Goal: Information Seeking & Learning: Learn about a topic

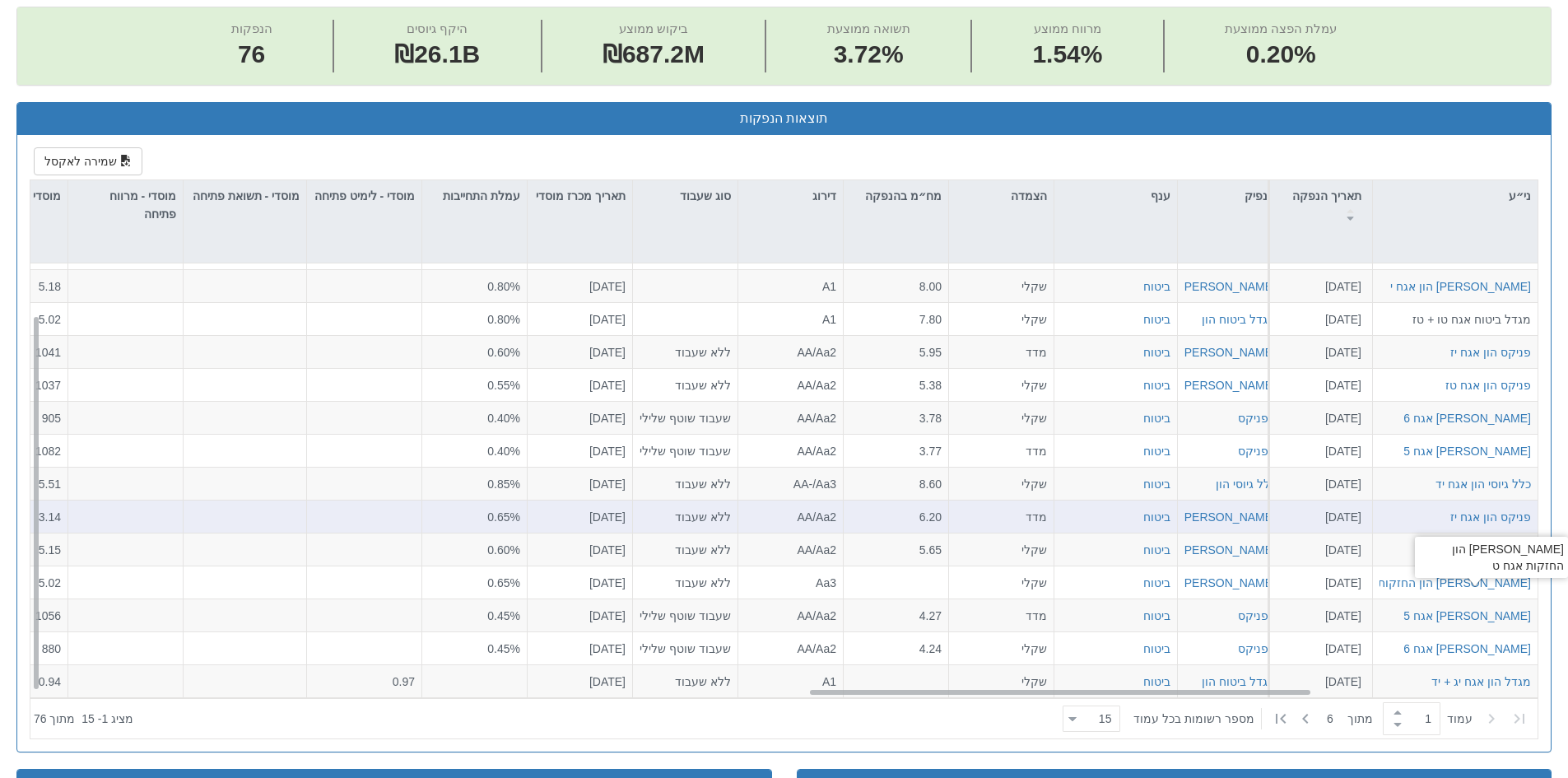
scroll to position [704, 0]
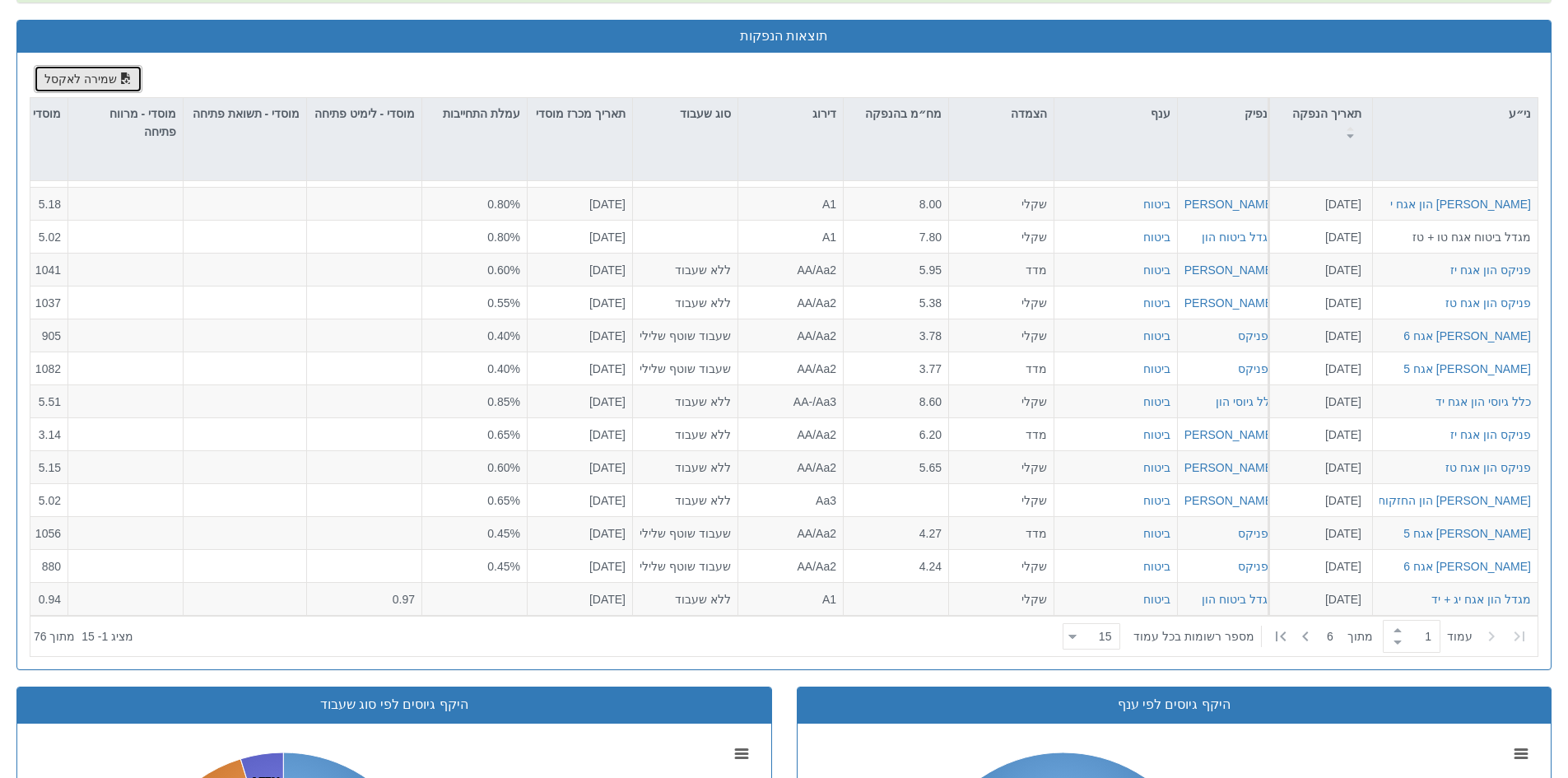
click at [111, 80] on button "שמירה לאקסל" at bounding box center [87, 79] width 109 height 28
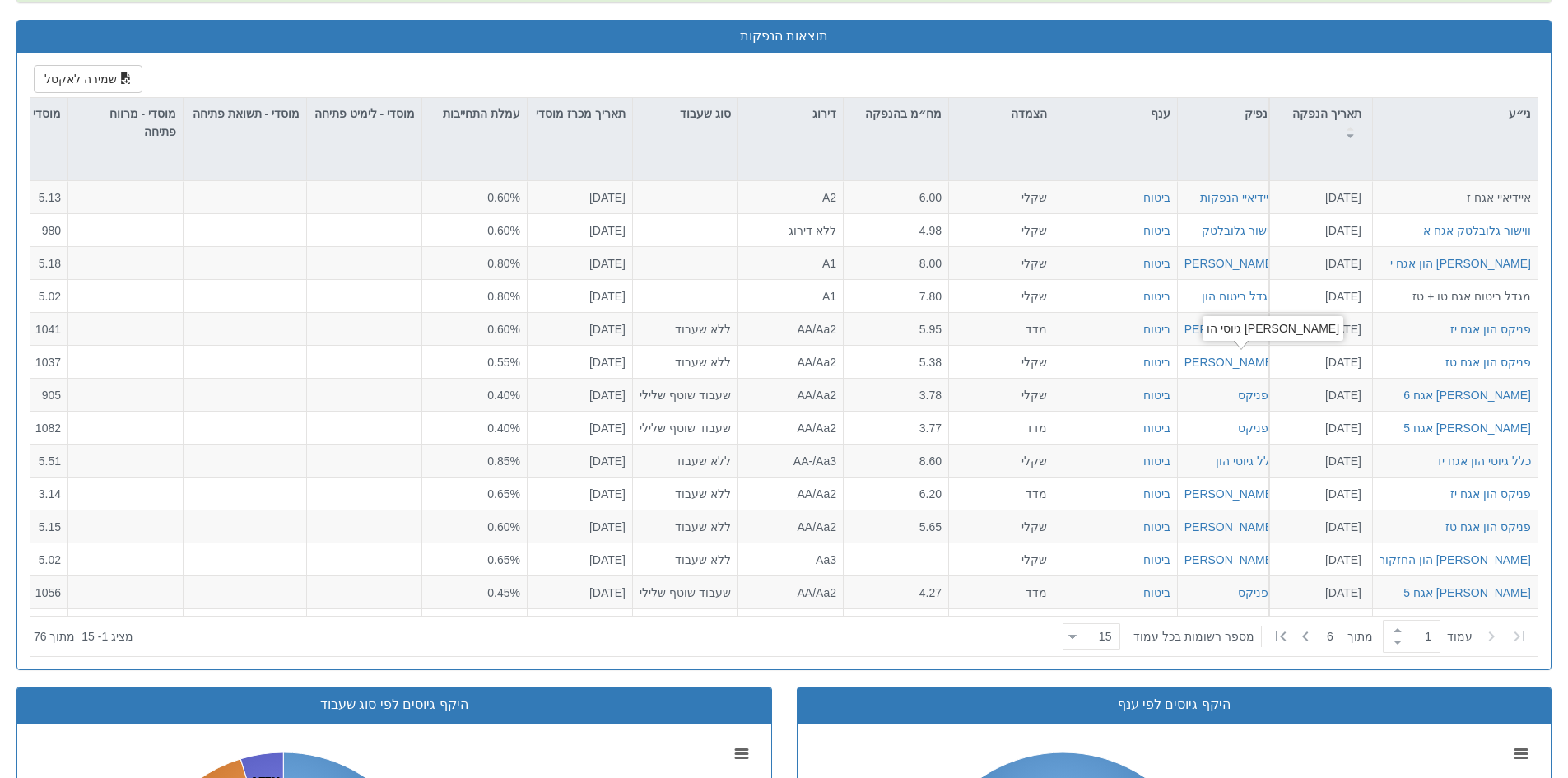
scroll to position [293, 0]
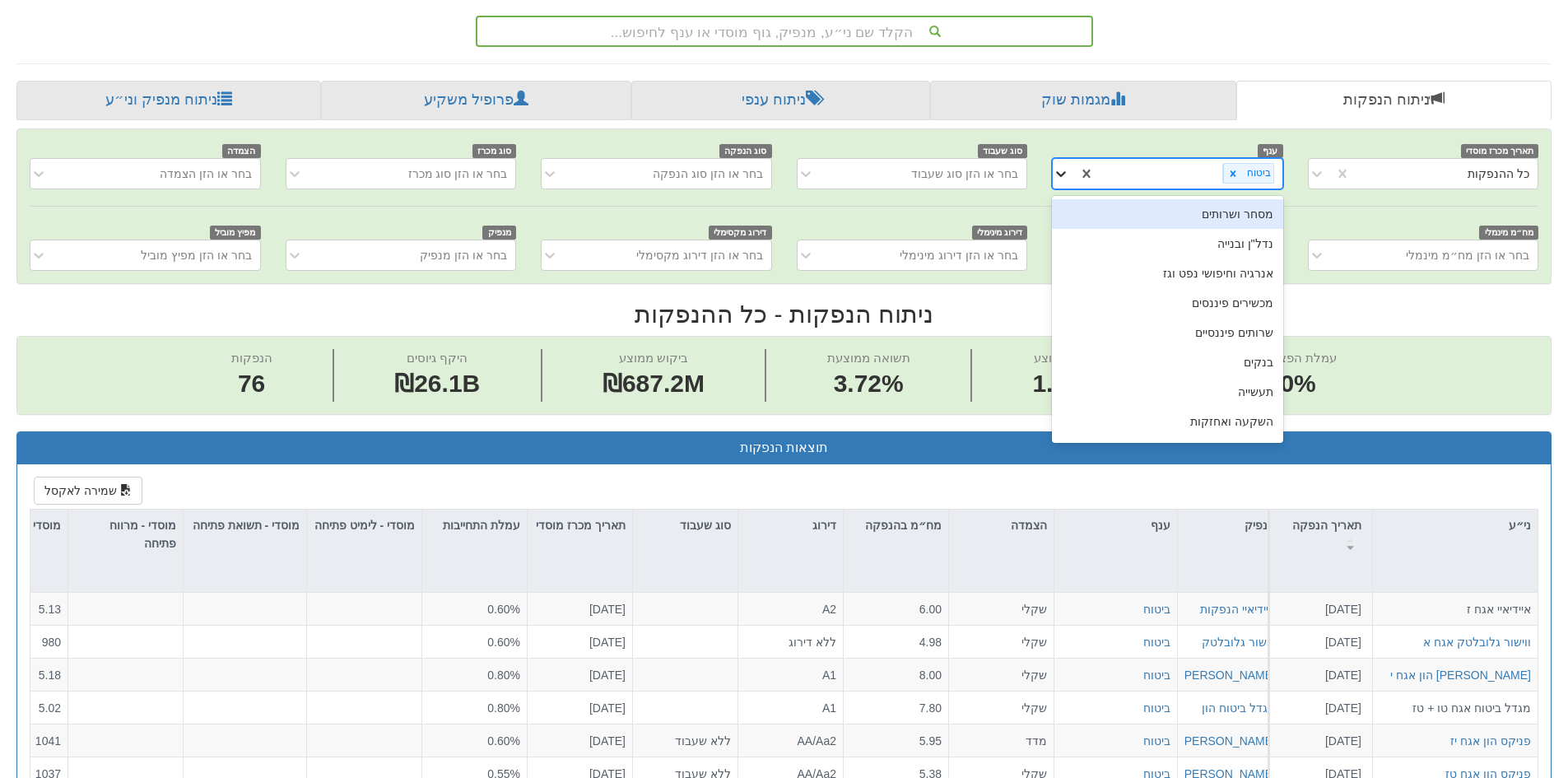
click at [1067, 168] on icon at bounding box center [1060, 173] width 16 height 16
click at [1063, 172] on icon at bounding box center [1060, 173] width 16 height 16
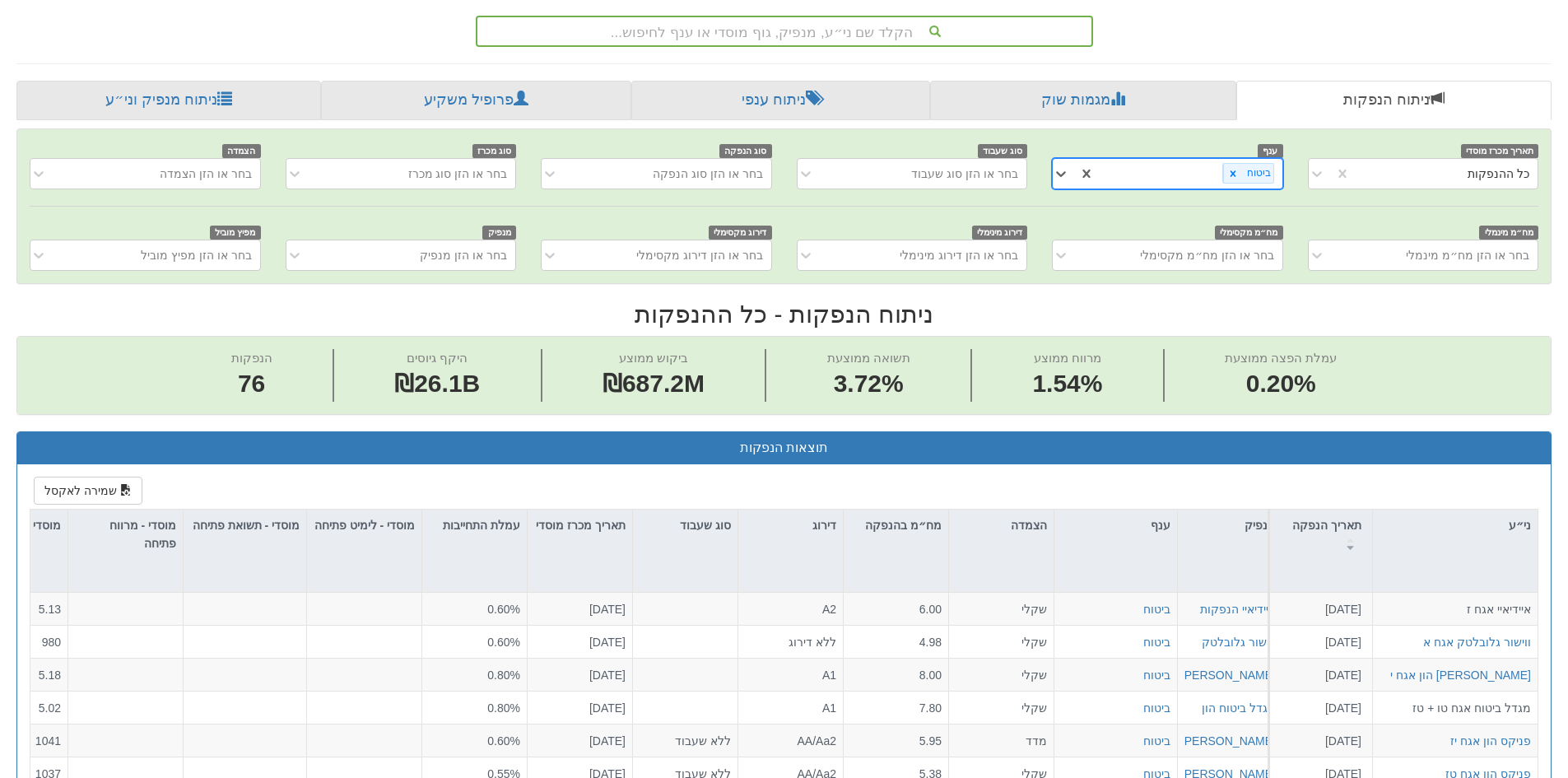
click at [1095, 176] on div "ביטוח" at bounding box center [1188, 173] width 187 height 27
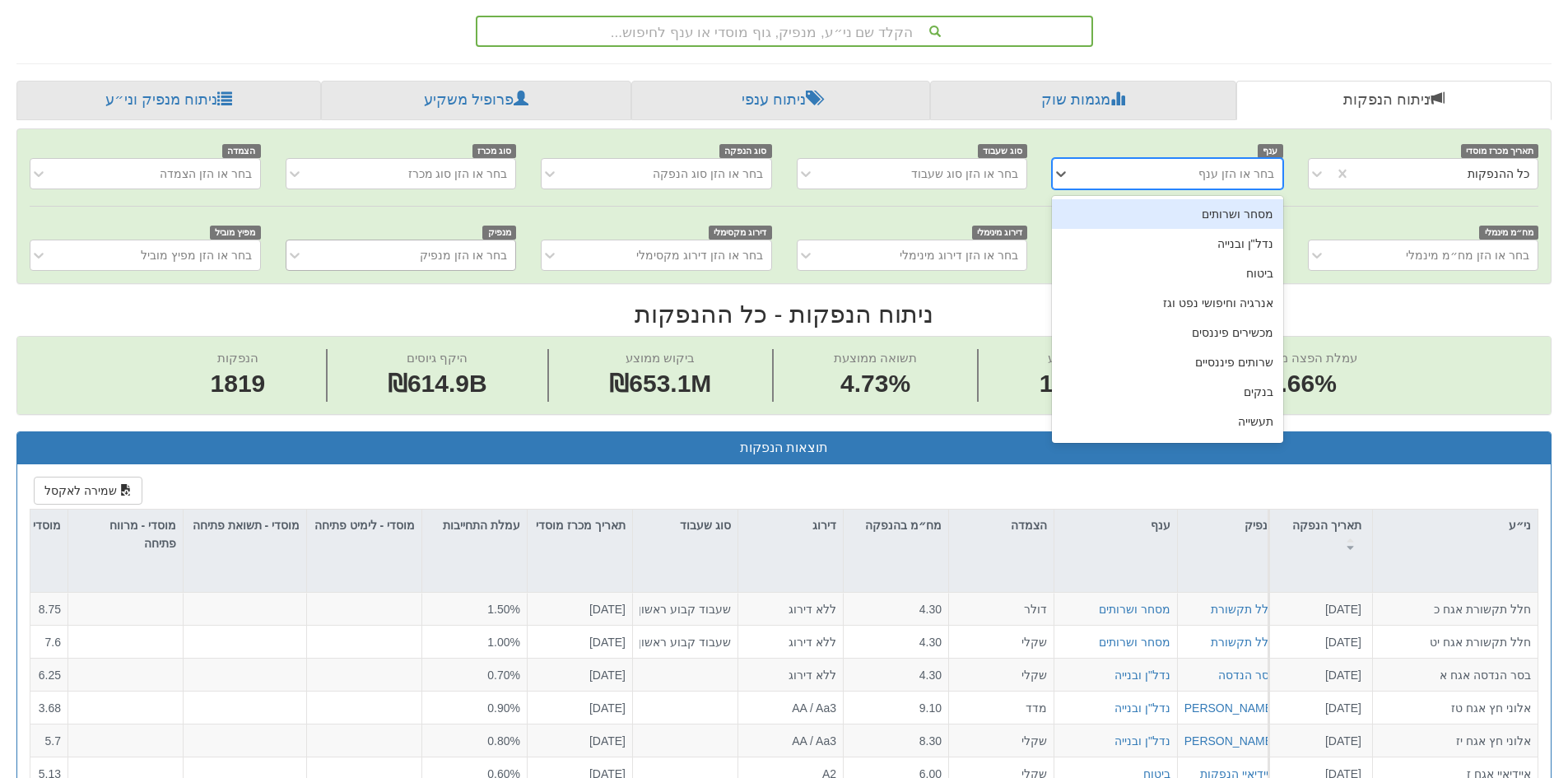
click at [442, 259] on div "בחר או הזן מנפיק" at bounding box center [464, 255] width 87 height 16
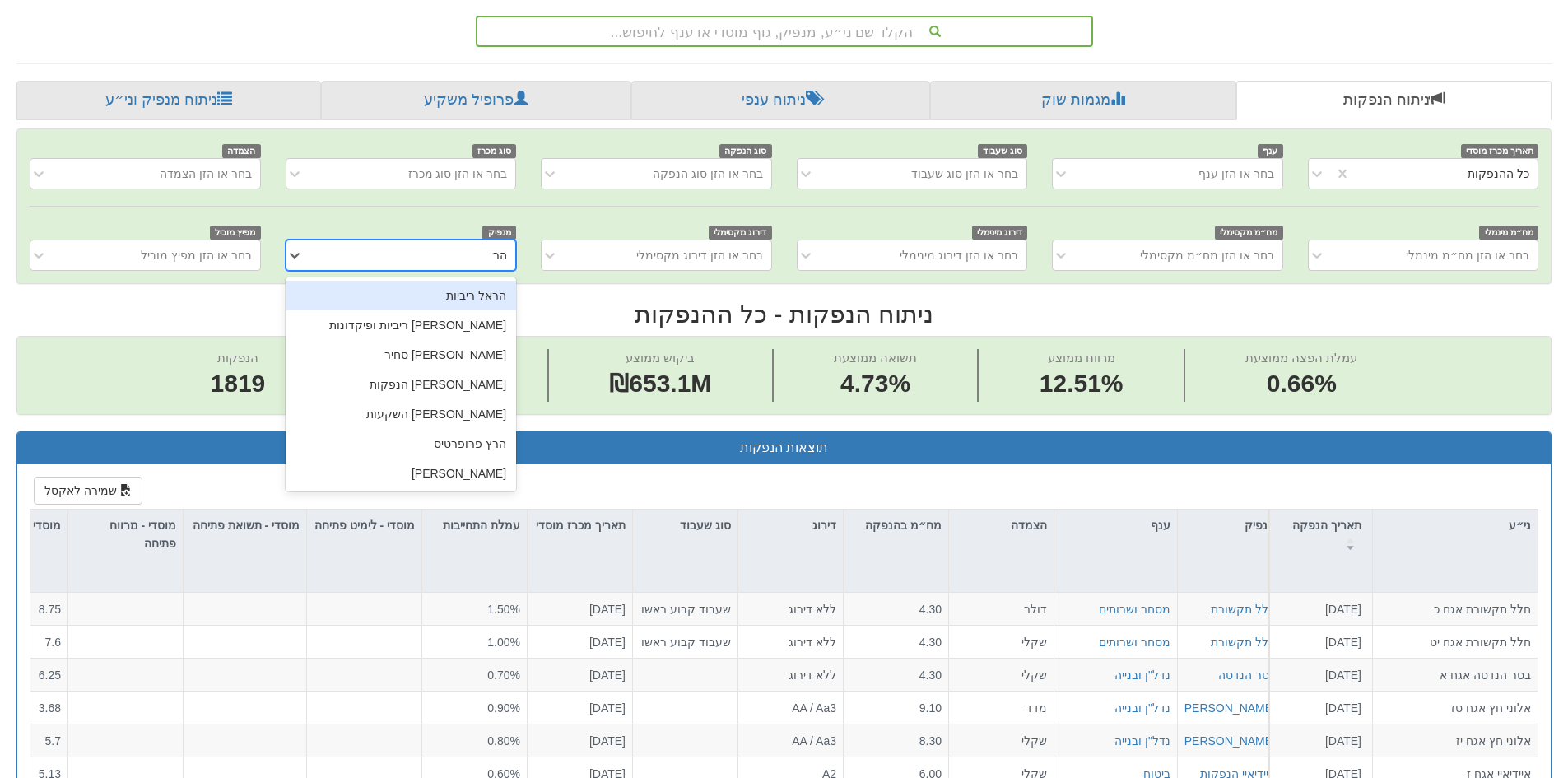
type input "הראל"
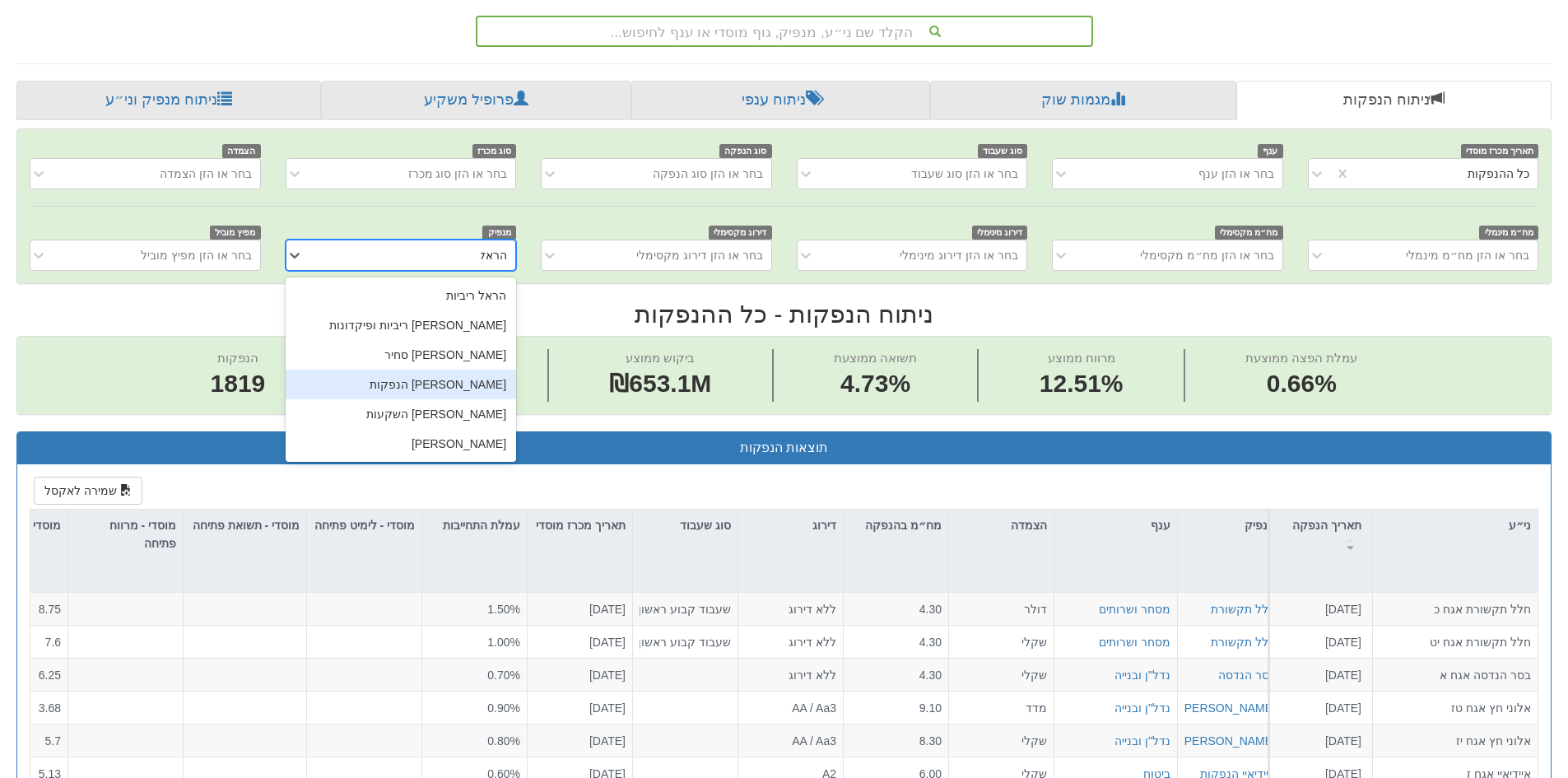
click at [488, 383] on div "[PERSON_NAME] הנפקות" at bounding box center [400, 384] width 231 height 30
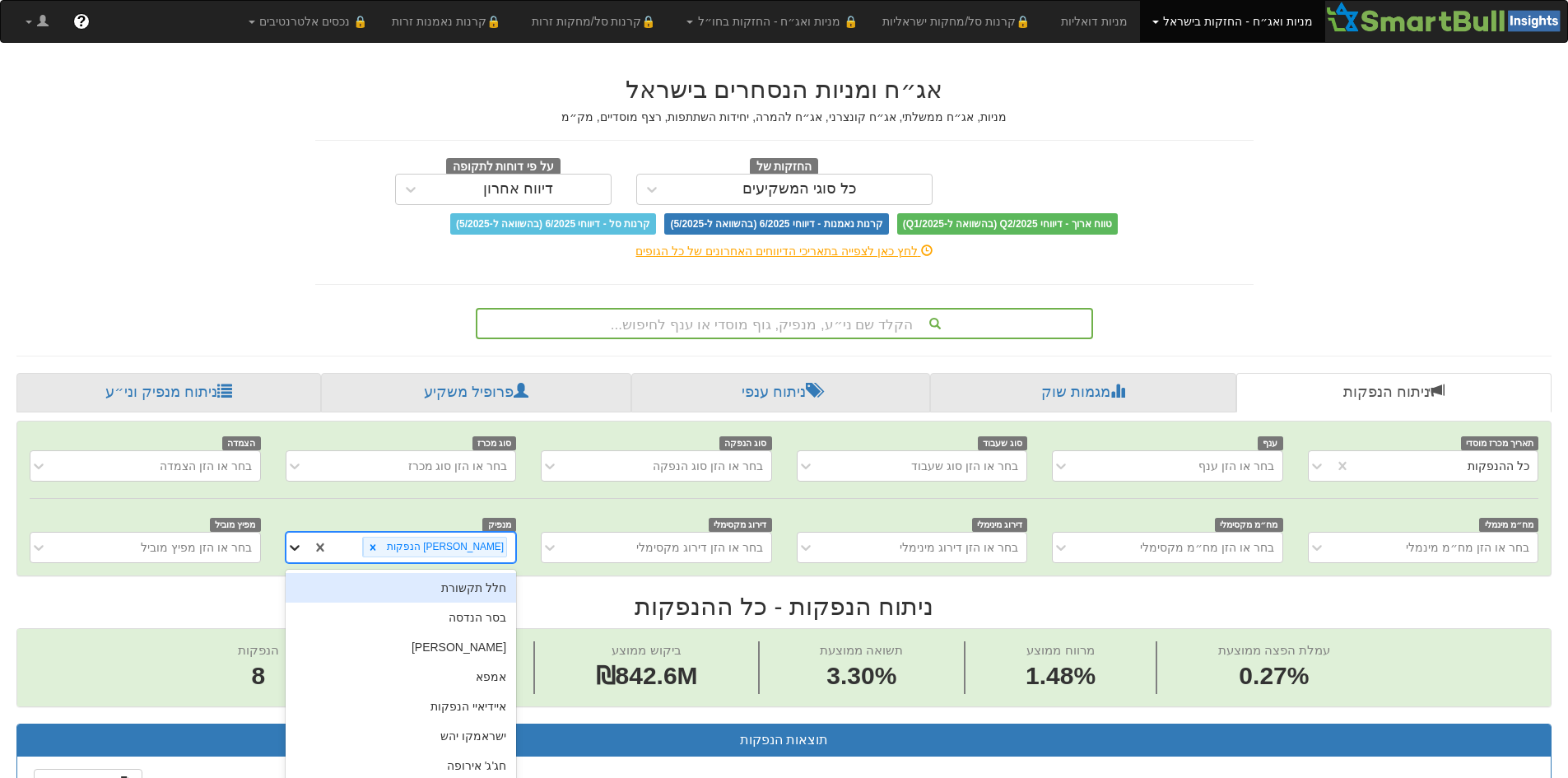
scroll to position [45, 0]
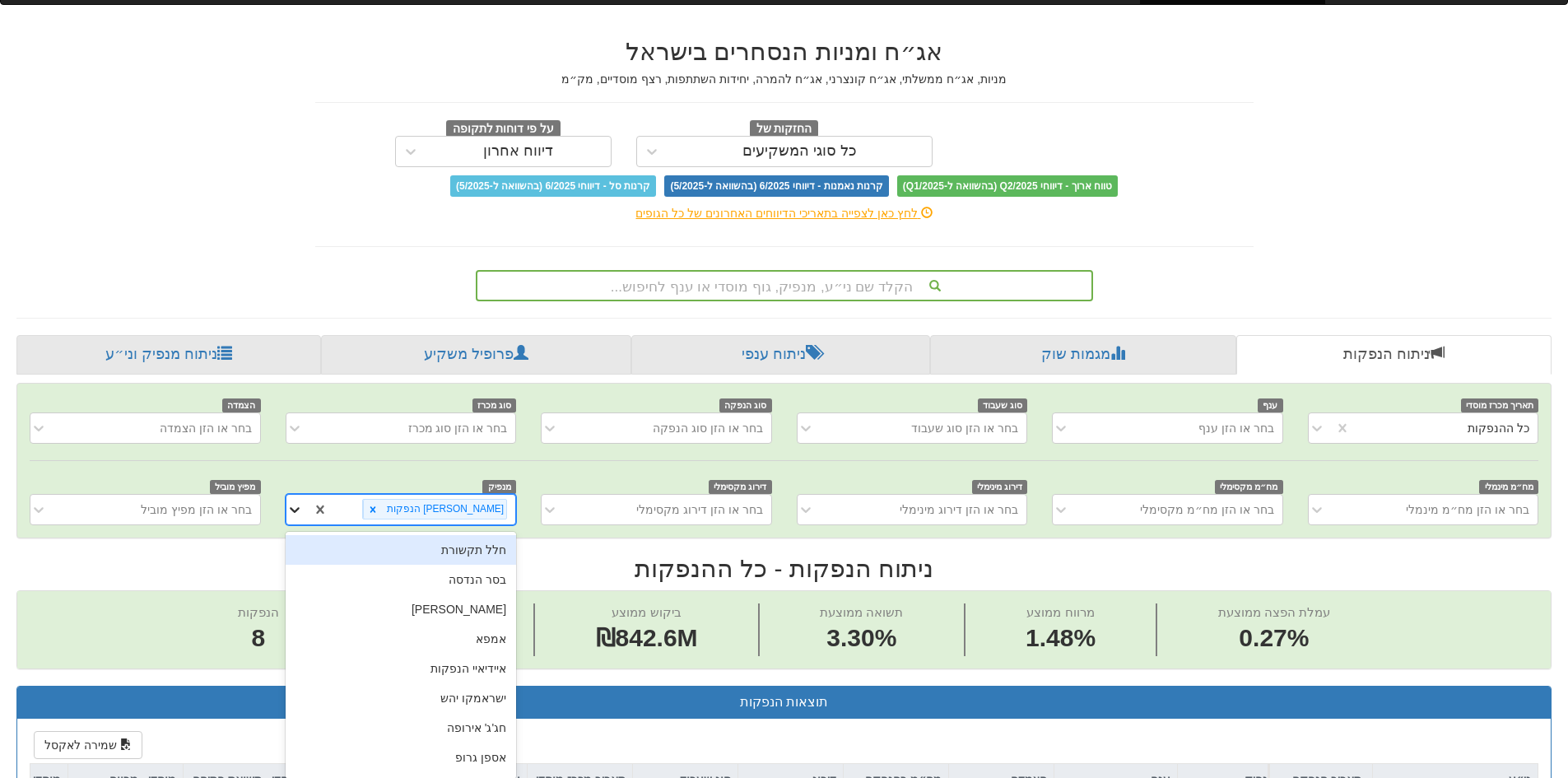
click at [297, 526] on div "option [PERSON_NAME] הנפקות, selected. option חלל תקשורת focused, 1 of 451. 450…" at bounding box center [400, 510] width 231 height 31
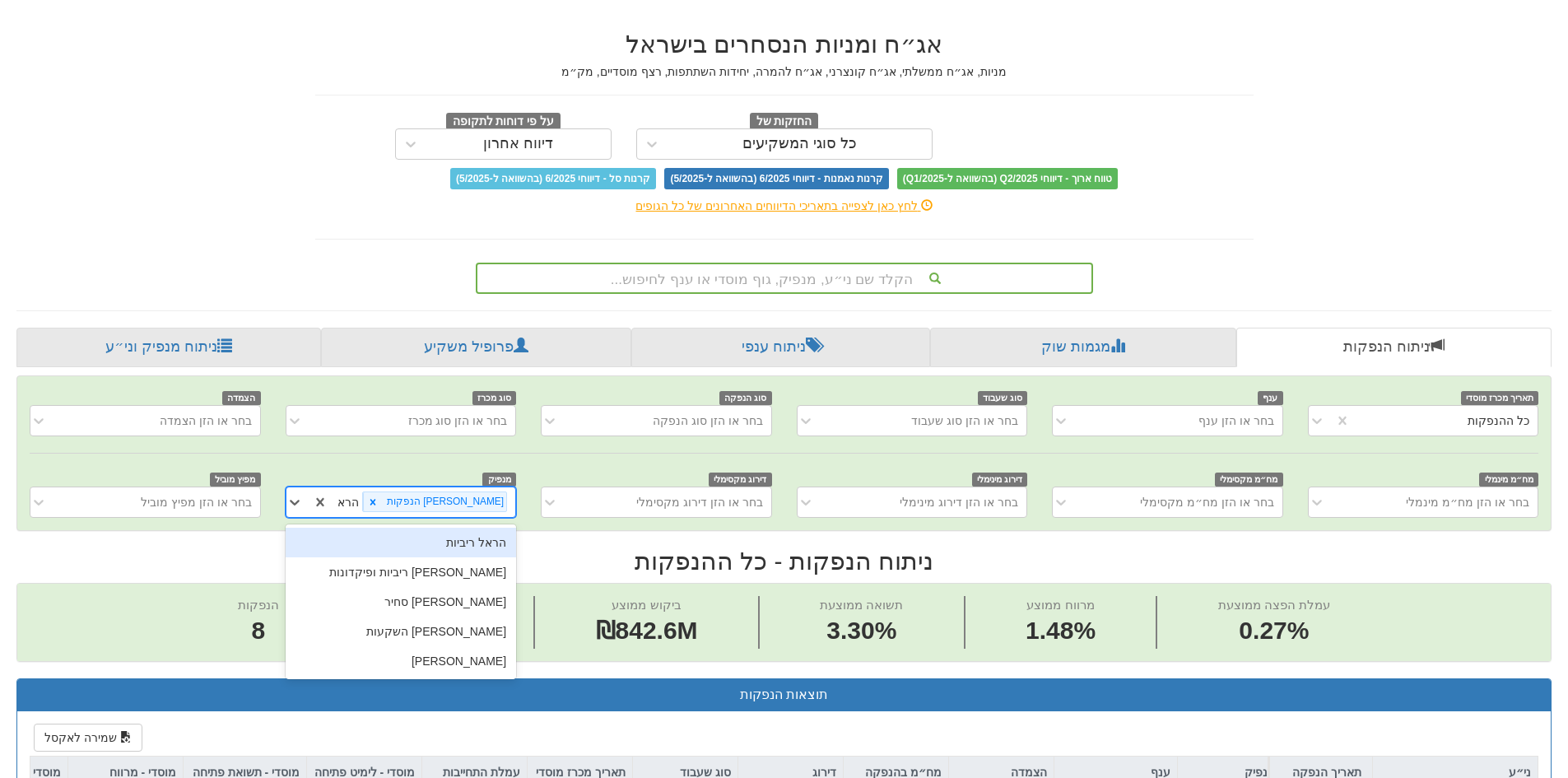
type input "הראל"
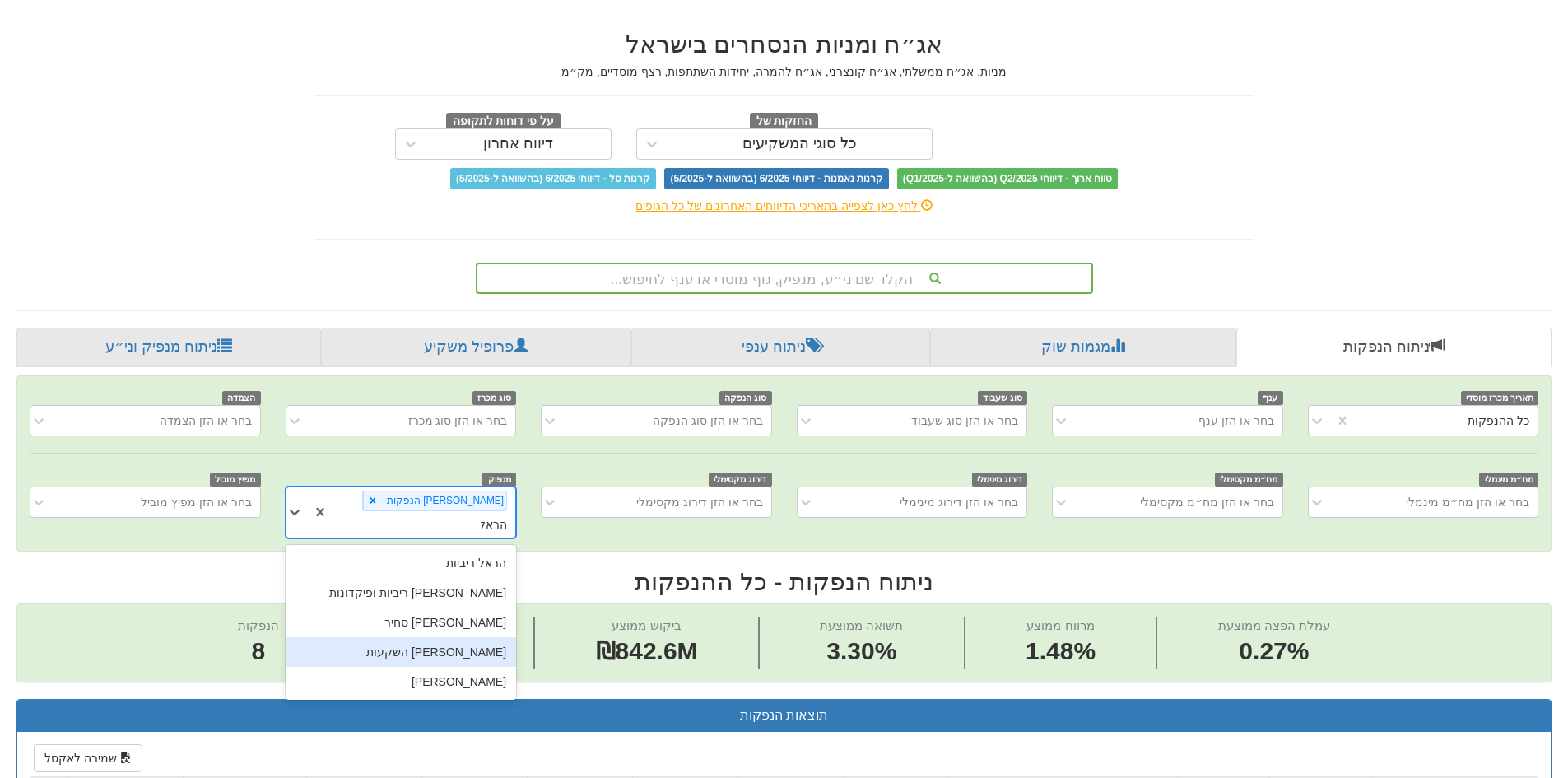
drag, startPoint x: 496, startPoint y: 630, endPoint x: 456, endPoint y: 589, distance: 57.3
click at [495, 637] on div "[PERSON_NAME] השקעות" at bounding box center [400, 652] width 231 height 30
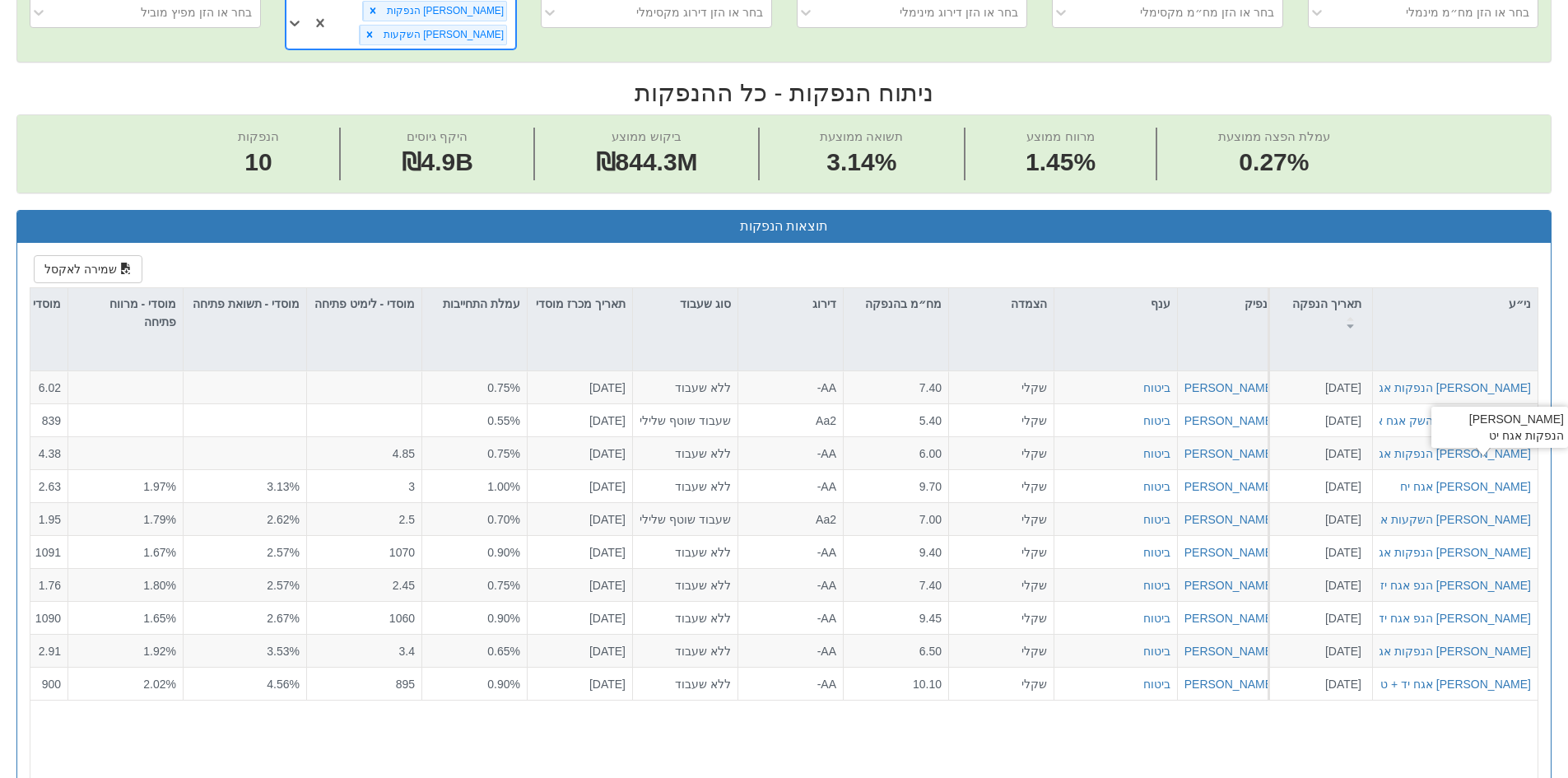
scroll to position [293, 0]
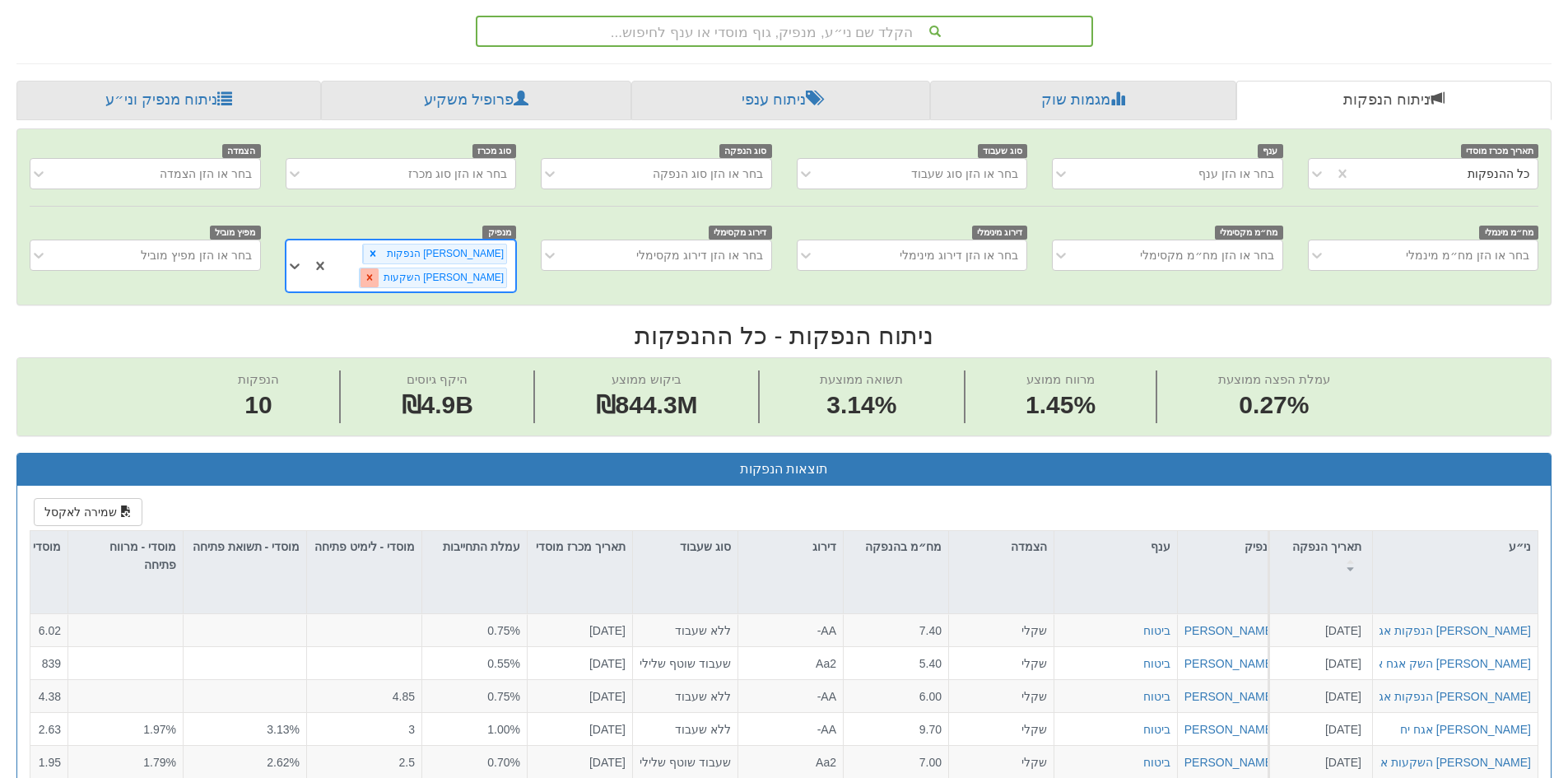
click at [363, 272] on icon at bounding box center [369, 277] width 11 height 11
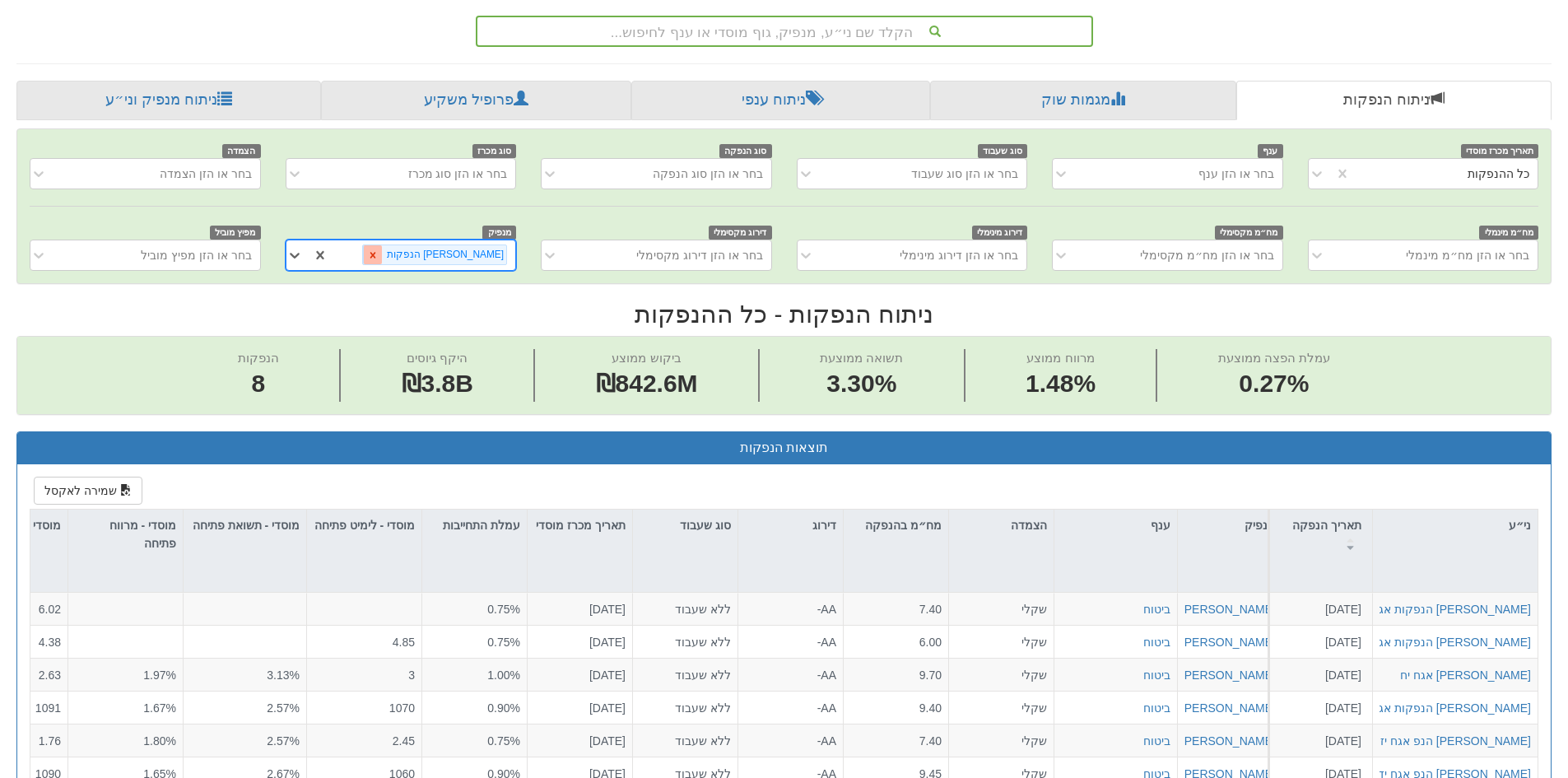
click at [379, 260] on icon at bounding box center [372, 255] width 11 height 11
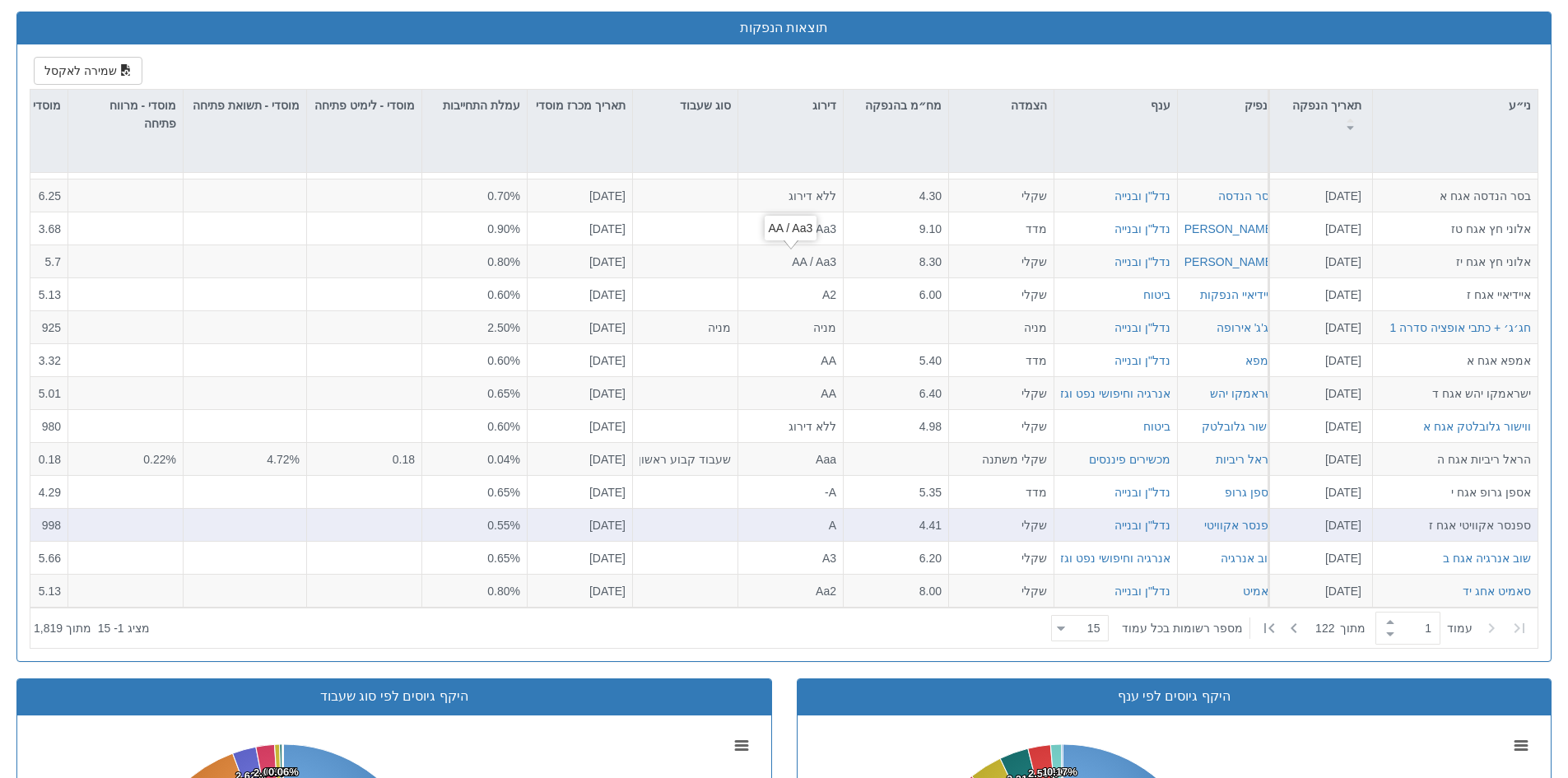
scroll to position [787, 0]
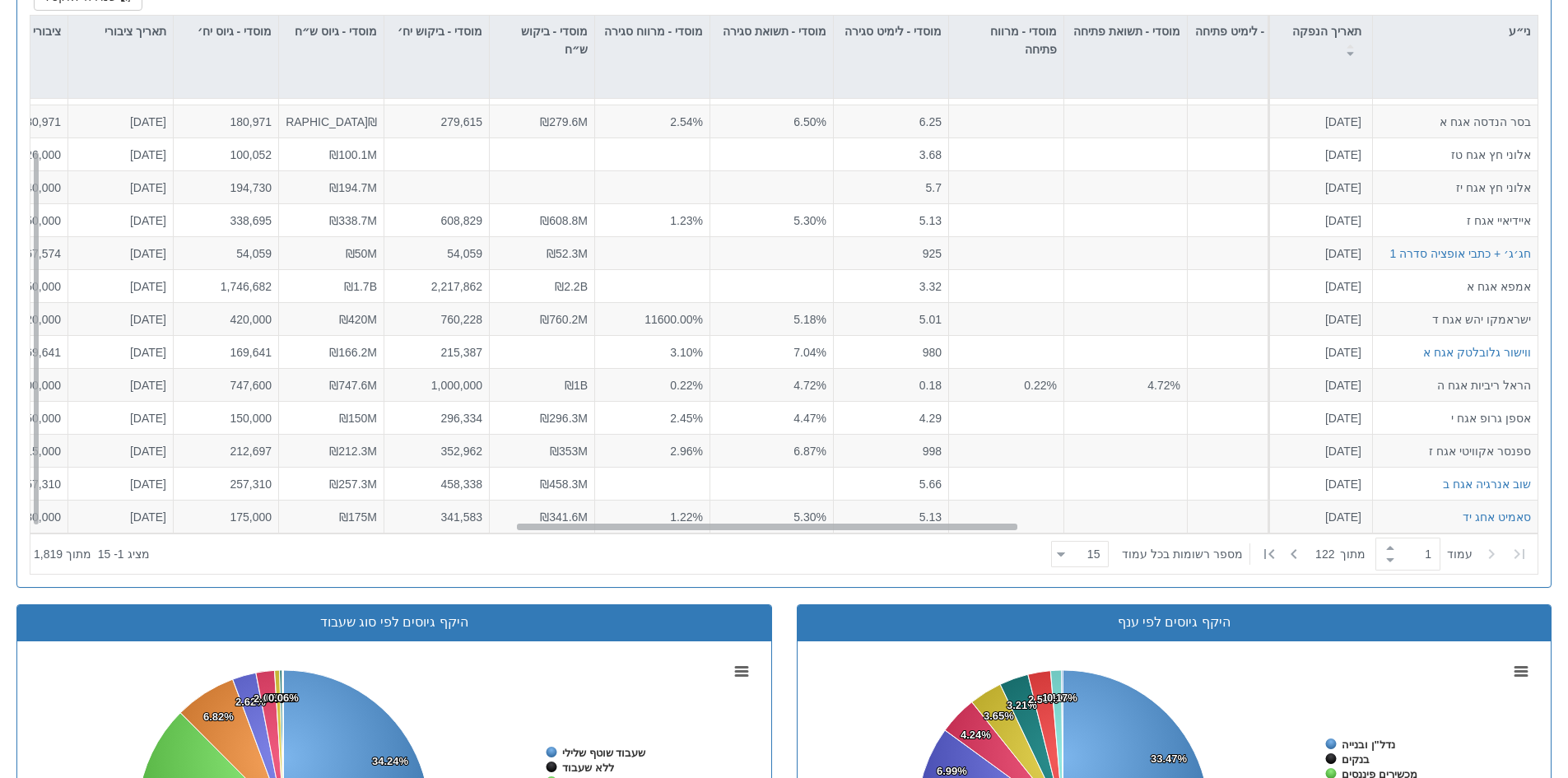
drag, startPoint x: 821, startPoint y: 526, endPoint x: 48, endPoint y: 492, distance: 773.7
click at [528, 518] on div "חלל תקשורת אגח כ [DATE] הזמנות זוכות > אגח - סדרה חדשה הצעה אחידה - ריבית דוח ה…" at bounding box center [784, 316] width 1507 height 435
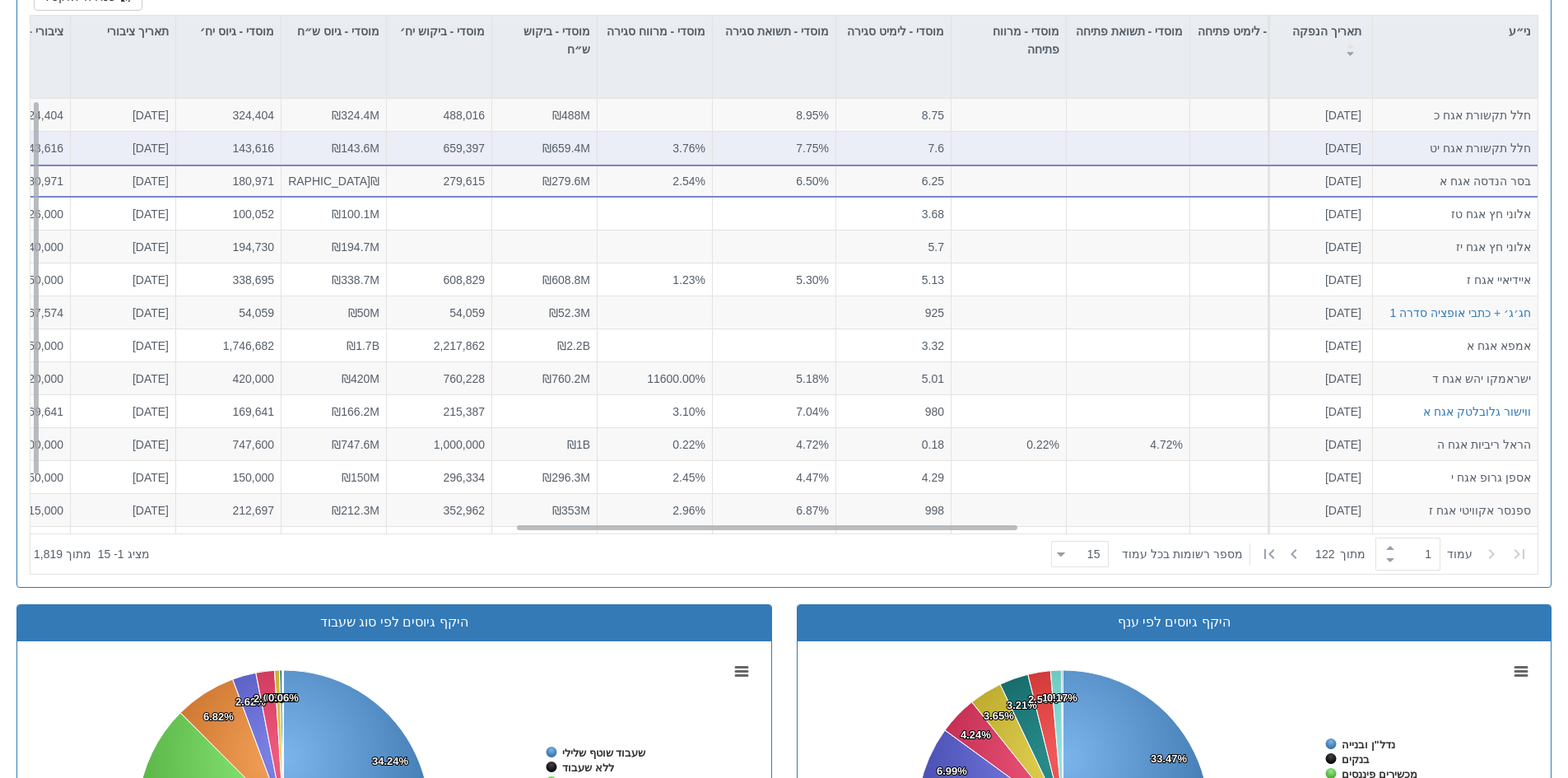
scroll to position [293, 0]
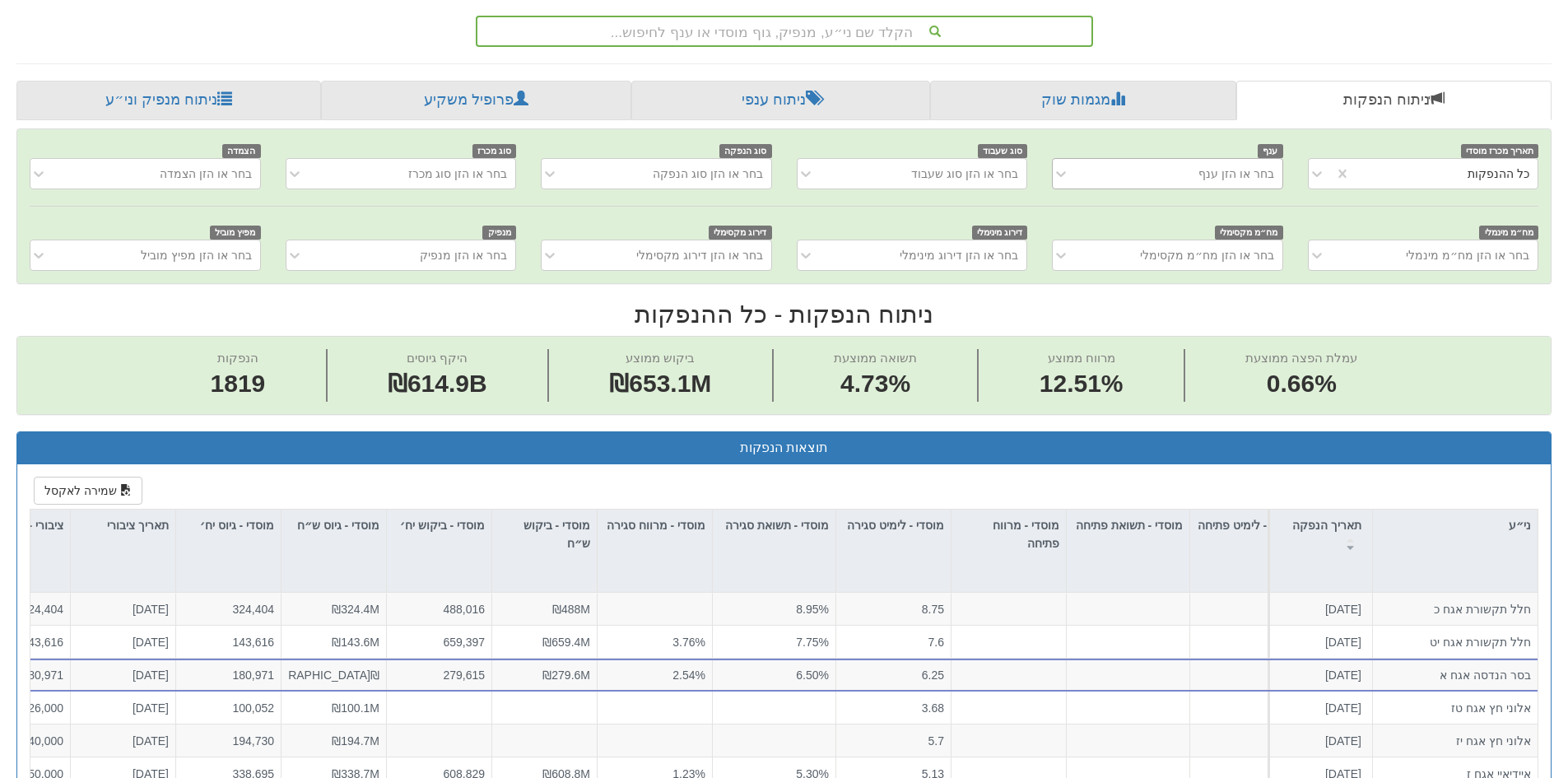
click at [1150, 174] on div "בחר או הזן ענף" at bounding box center [1180, 173] width 203 height 27
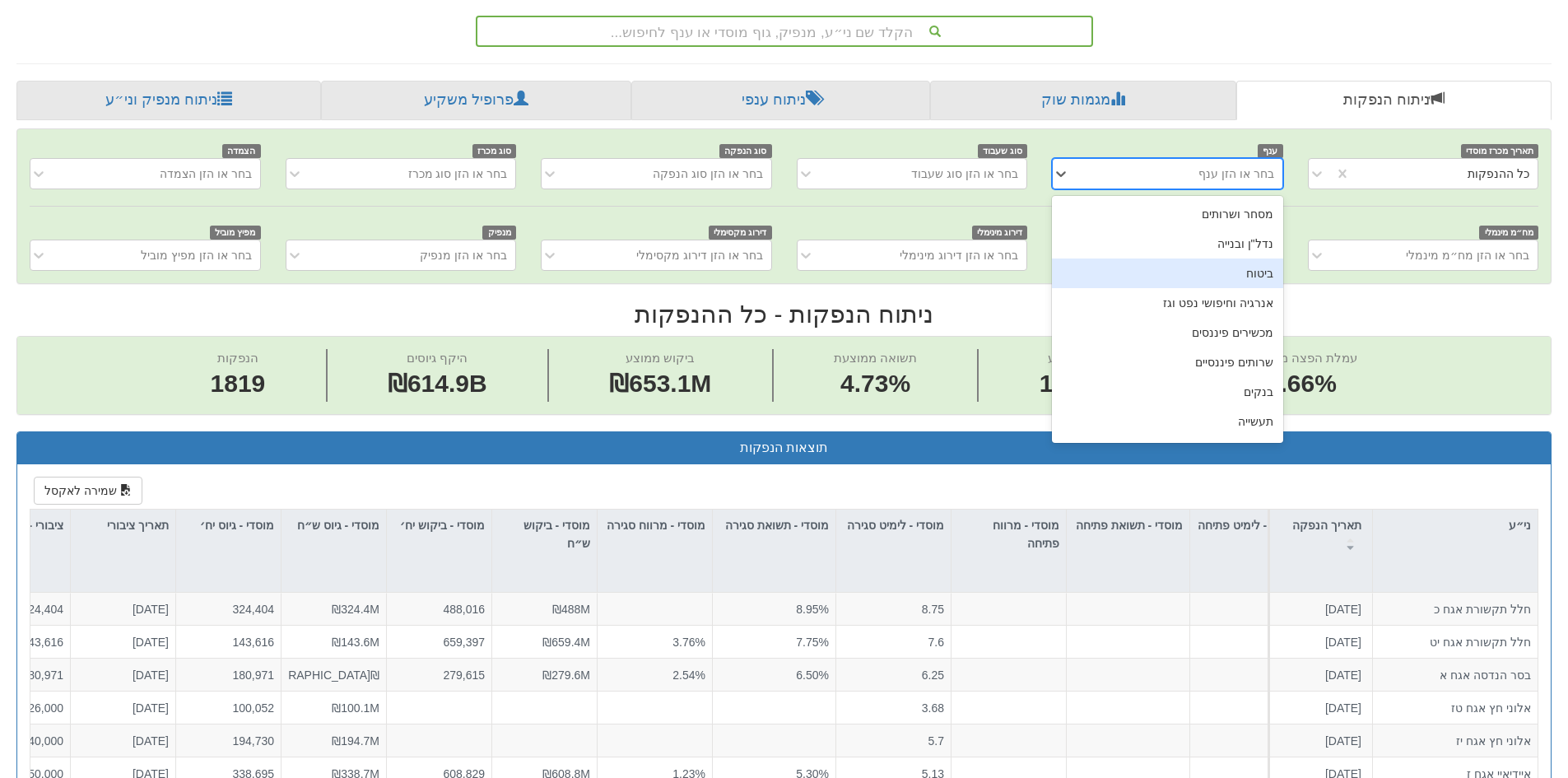
click at [1210, 272] on div "ביטוח" at bounding box center [1167, 273] width 231 height 30
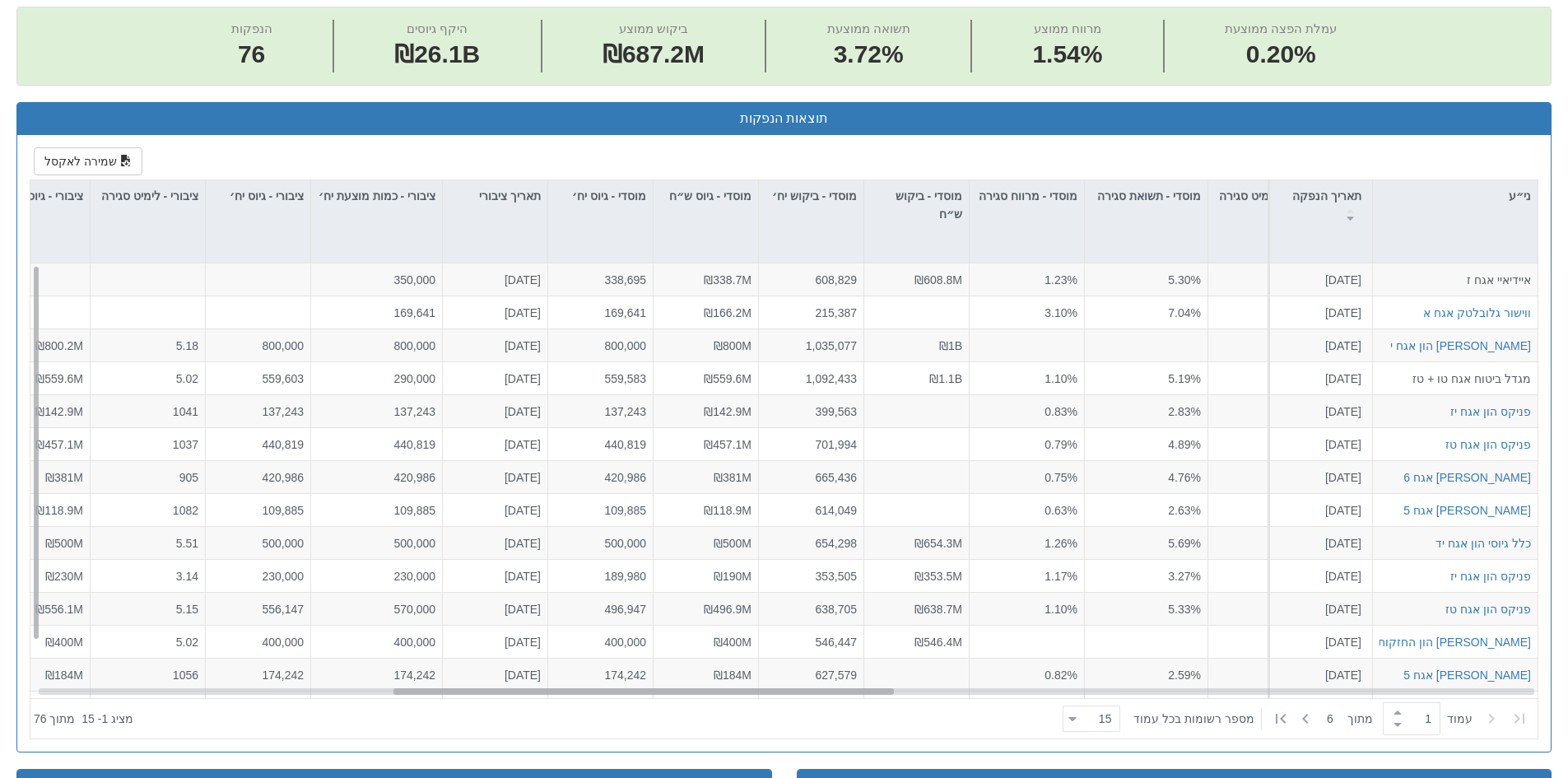
scroll to position [0, 1064]
drag, startPoint x: 817, startPoint y: 694, endPoint x: 692, endPoint y: 694, distance: 125.0
click at [692, 694] on div at bounding box center [642, 692] width 501 height 7
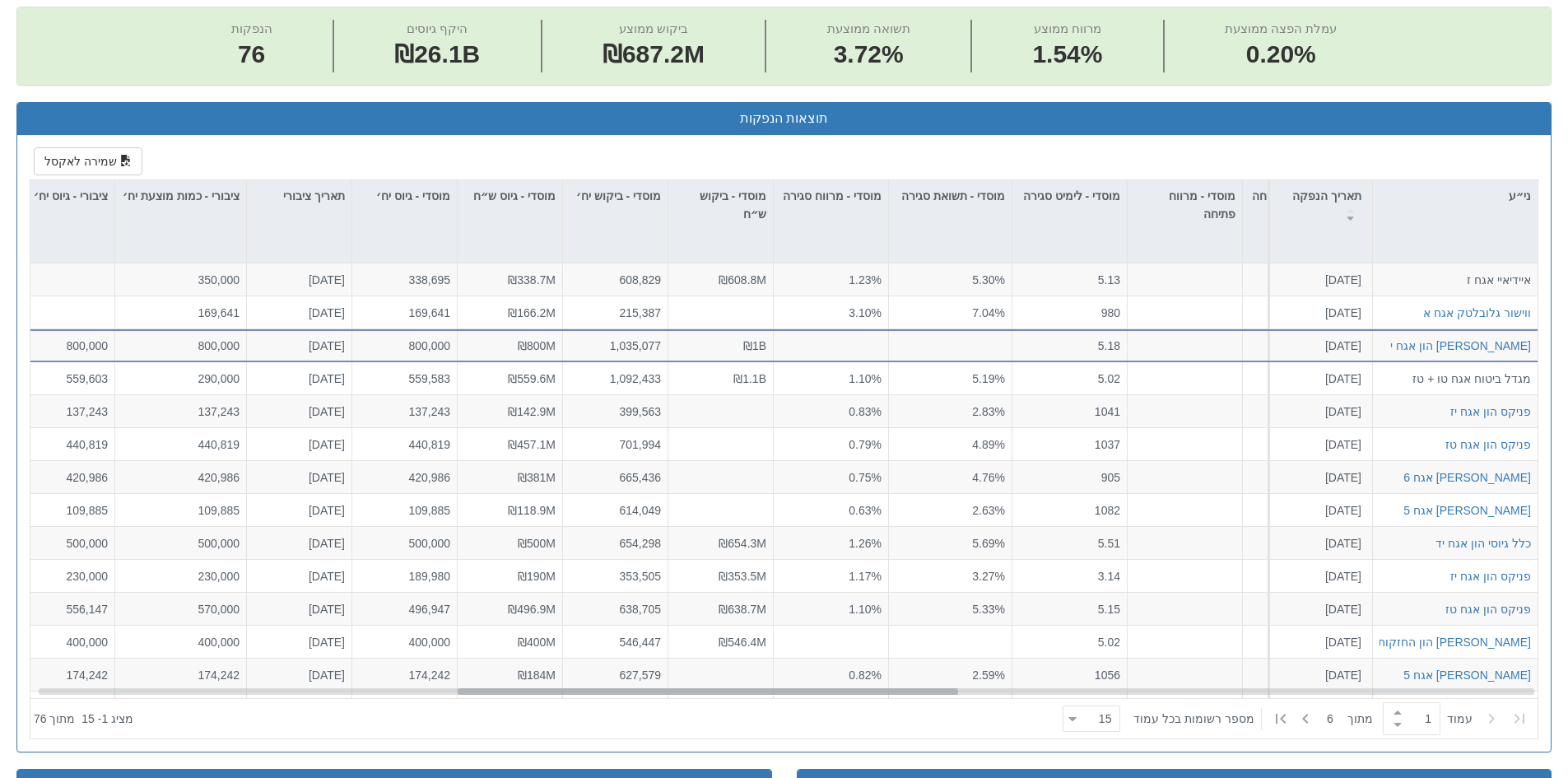
scroll to position [0, 1265]
drag, startPoint x: 626, startPoint y: 692, endPoint x: 692, endPoint y: 697, distance: 66.2
click at [692, 697] on div "ני״ע תאריך הנפקה מספר ני״ע הזמנות זוכות סוג הנפקה סוג מכרז דוח הצעת מדף הערות מ…" at bounding box center [784, 459] width 1507 height 558
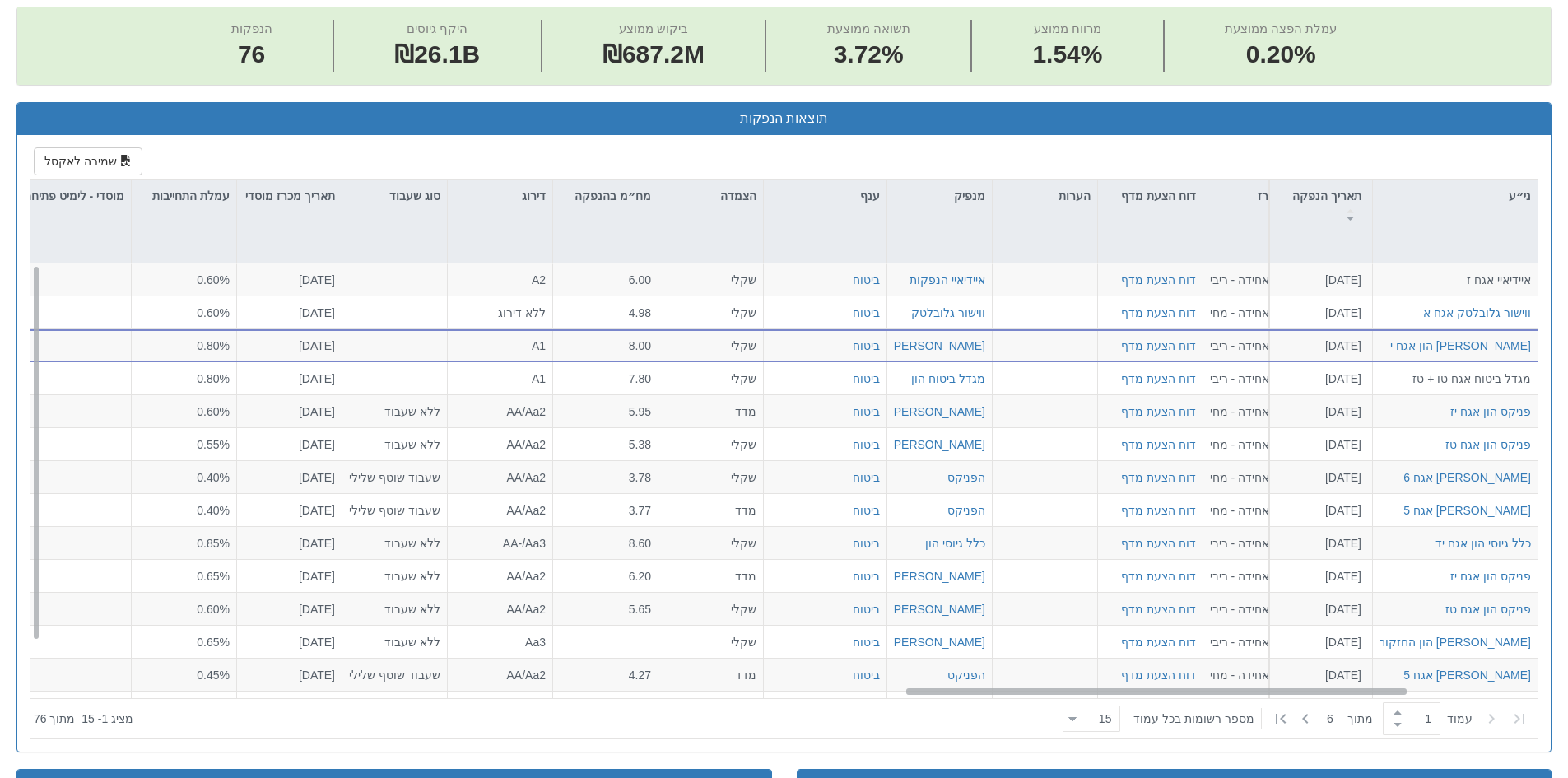
scroll to position [0, 2615]
drag, startPoint x: 700, startPoint y: 692, endPoint x: 1148, endPoint y: 685, distance: 448.1
click at [1148, 685] on div "איידיאיי אגח ז [DATE] הזמנות זוכות > אגח - סדרה חדשה הצעה אחידה - ריבית דוח הצע…" at bounding box center [784, 480] width 1507 height 435
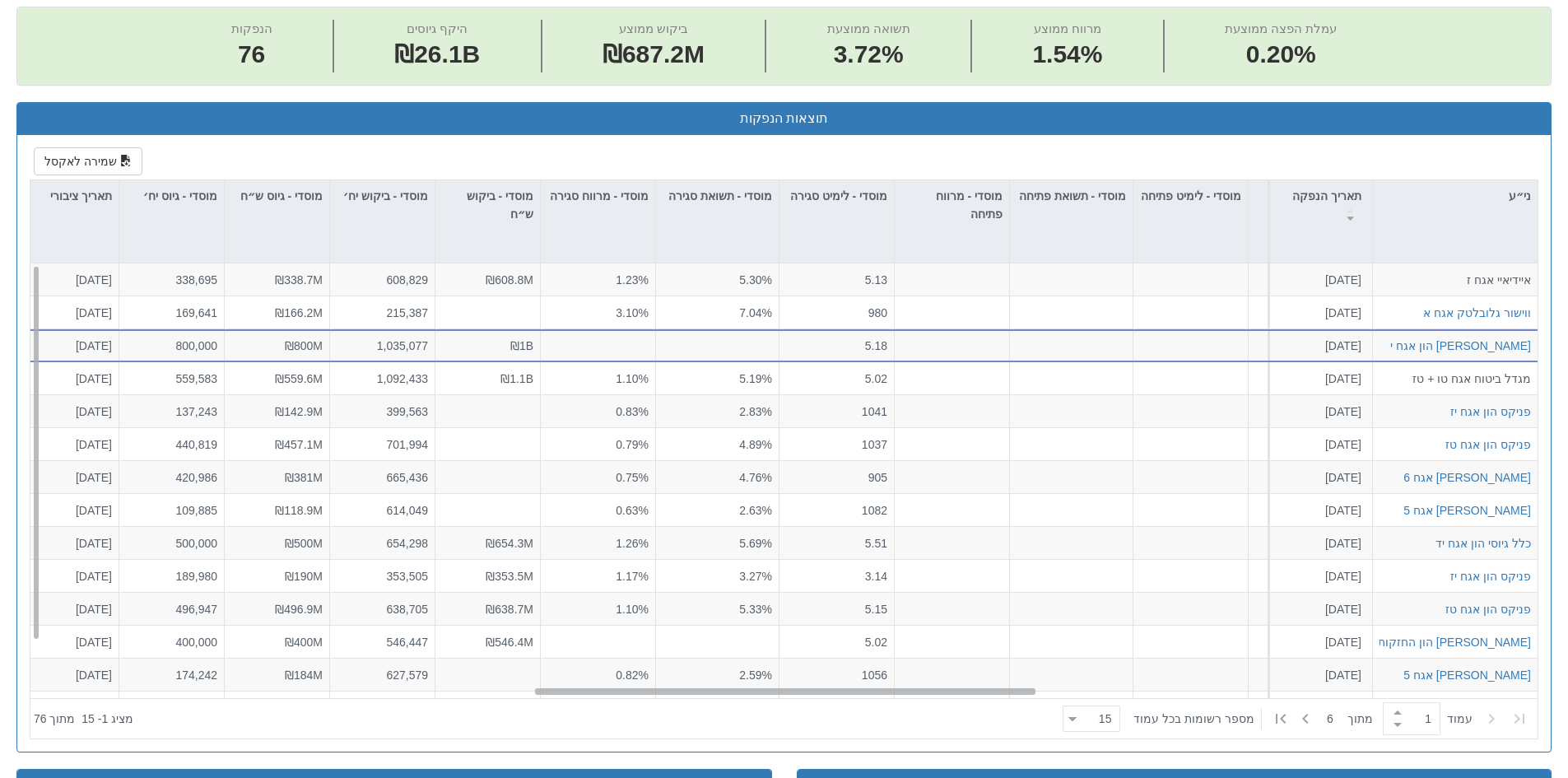
scroll to position [0, 1498]
drag, startPoint x: 1060, startPoint y: 693, endPoint x: 690, endPoint y: 685, distance: 370.1
click at [690, 685] on div "איידיאיי אגח ז [DATE] הזמנות זוכות > אגח - סדרה חדשה הצעה אחידה - ריבית דוח הצע…" at bounding box center [784, 480] width 1507 height 435
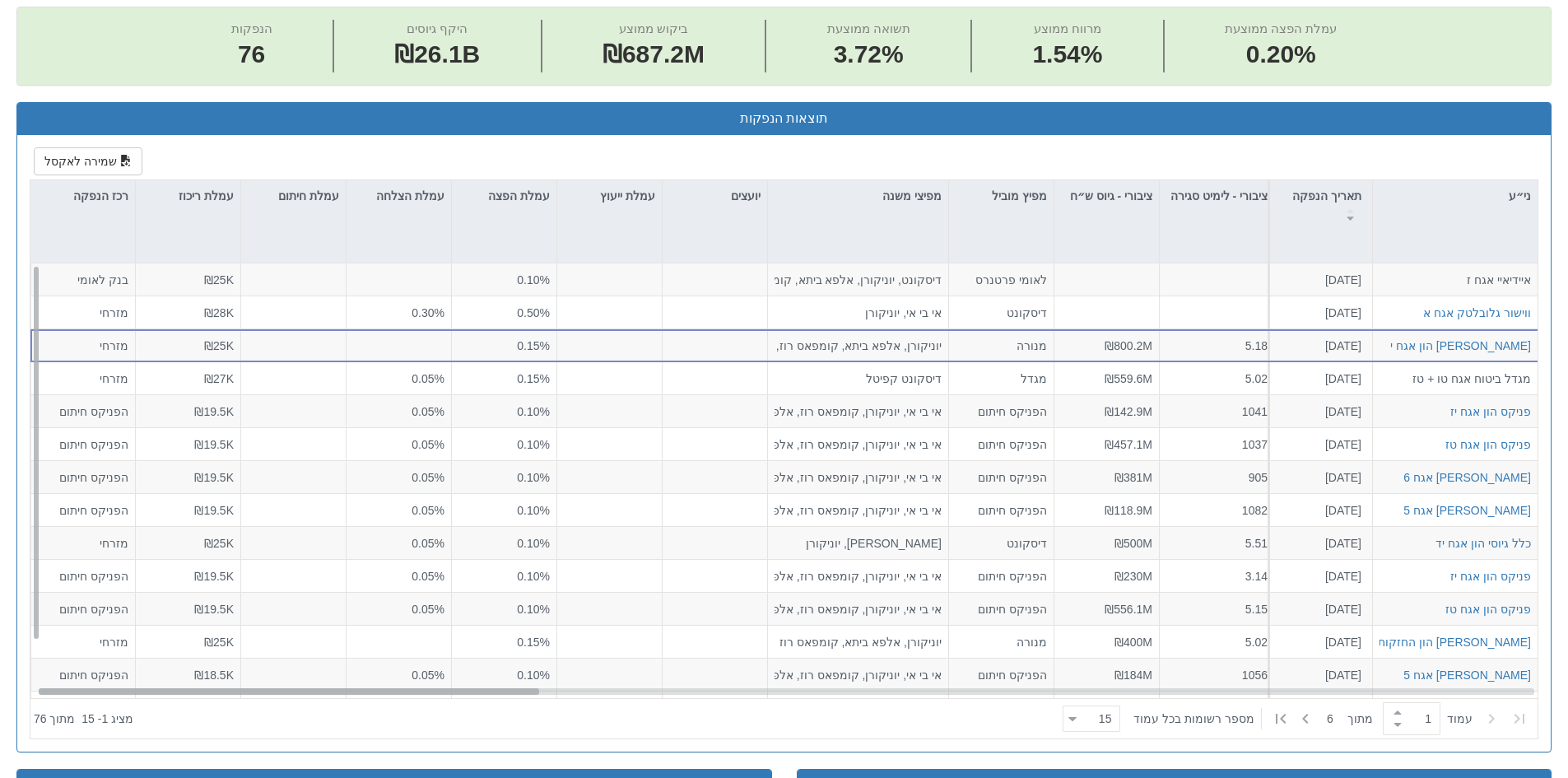
scroll to position [0, 0]
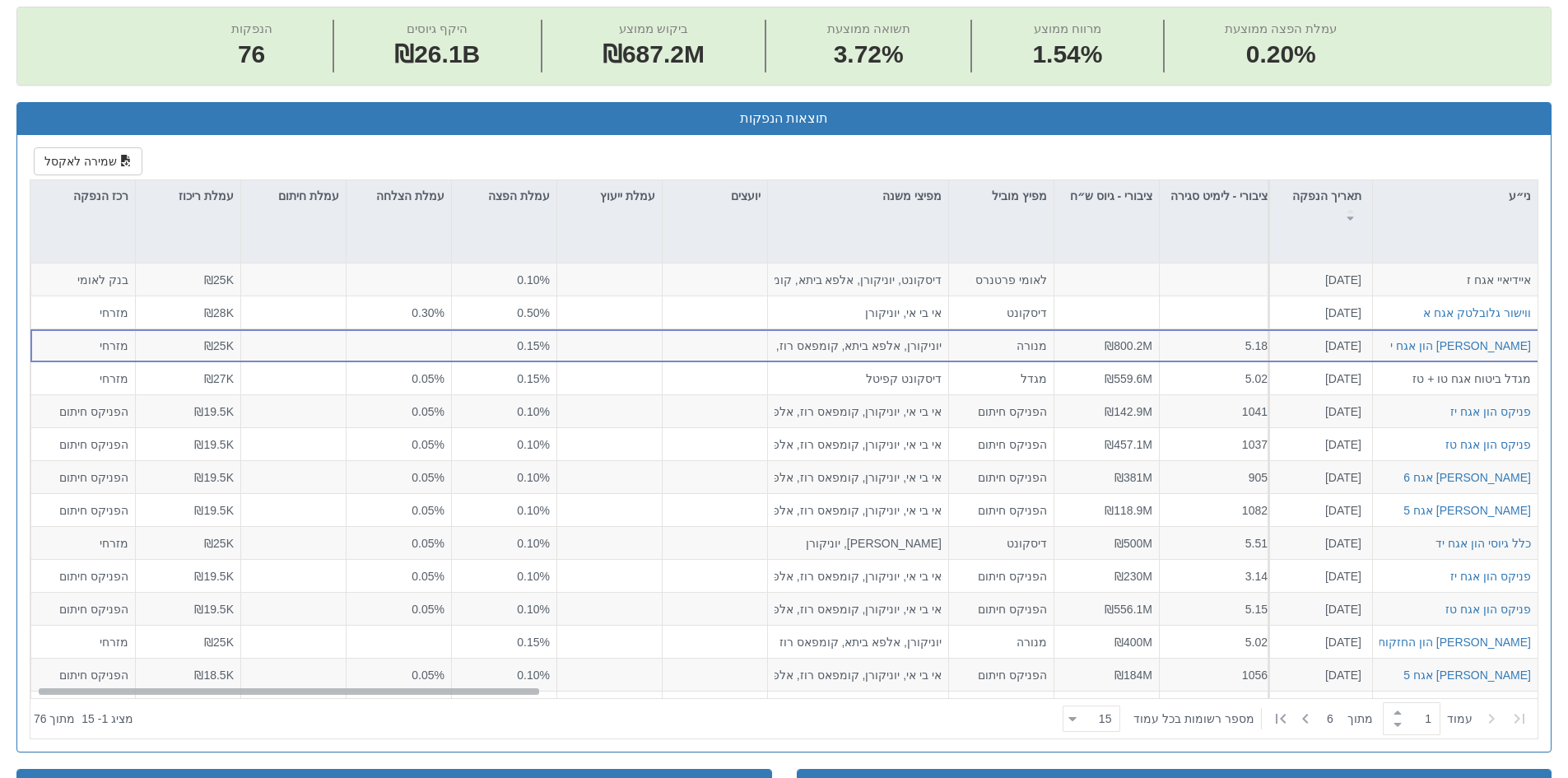
drag, startPoint x: 912, startPoint y: 690, endPoint x: 17, endPoint y: 683, distance: 895.0
click at [17, 683] on div "שמירה לאקסל ני״ע תאריך הנפקה מספר ני״ע הזמנות זוכות סוג הנפקה סוג מכרז דוח הצעת…" at bounding box center [784, 443] width 1534 height 617
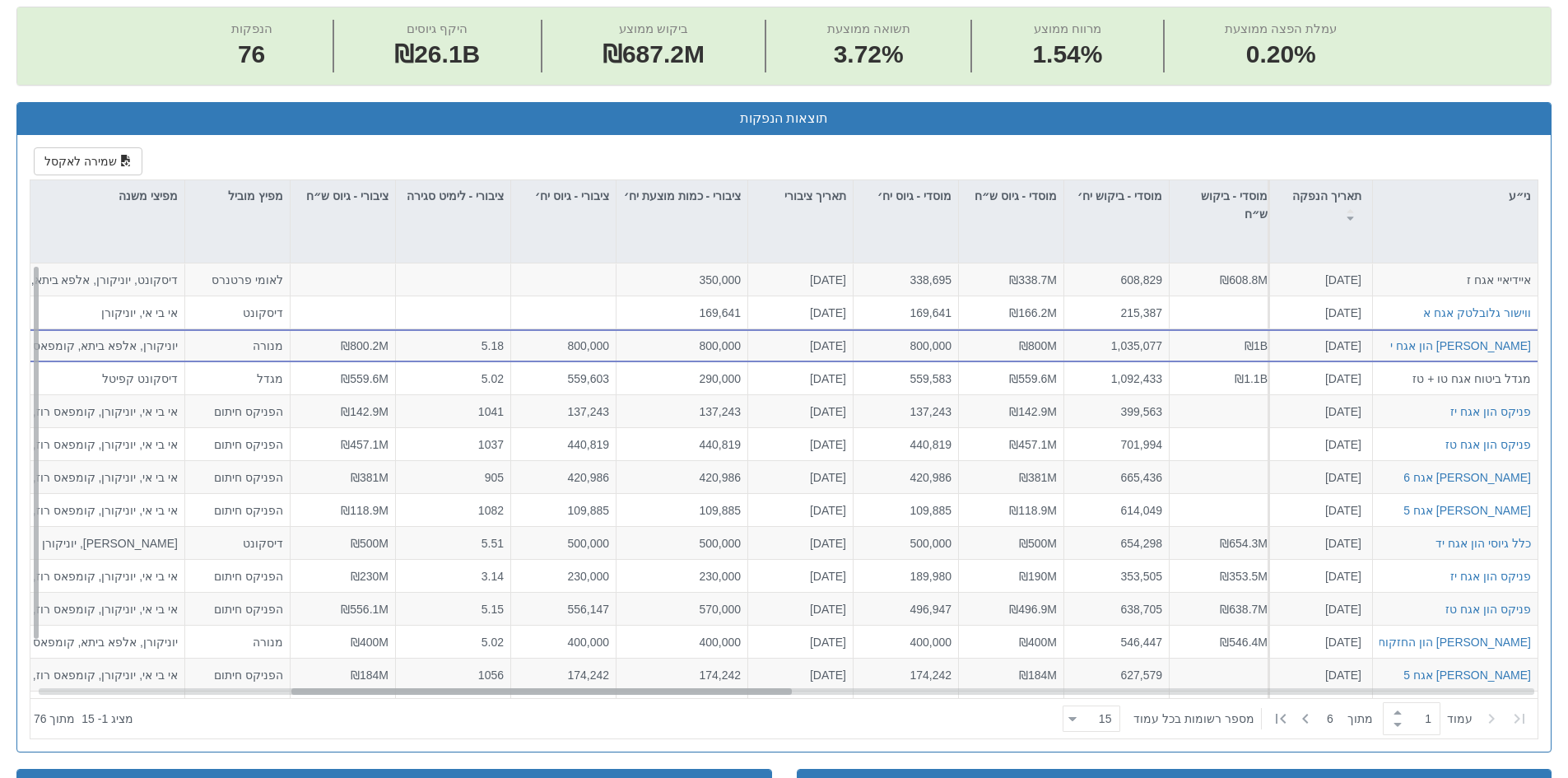
scroll to position [0, 764]
drag, startPoint x: 514, startPoint y: 693, endPoint x: 768, endPoint y: 692, distance: 254.0
click at [768, 692] on div at bounding box center [542, 692] width 501 height 7
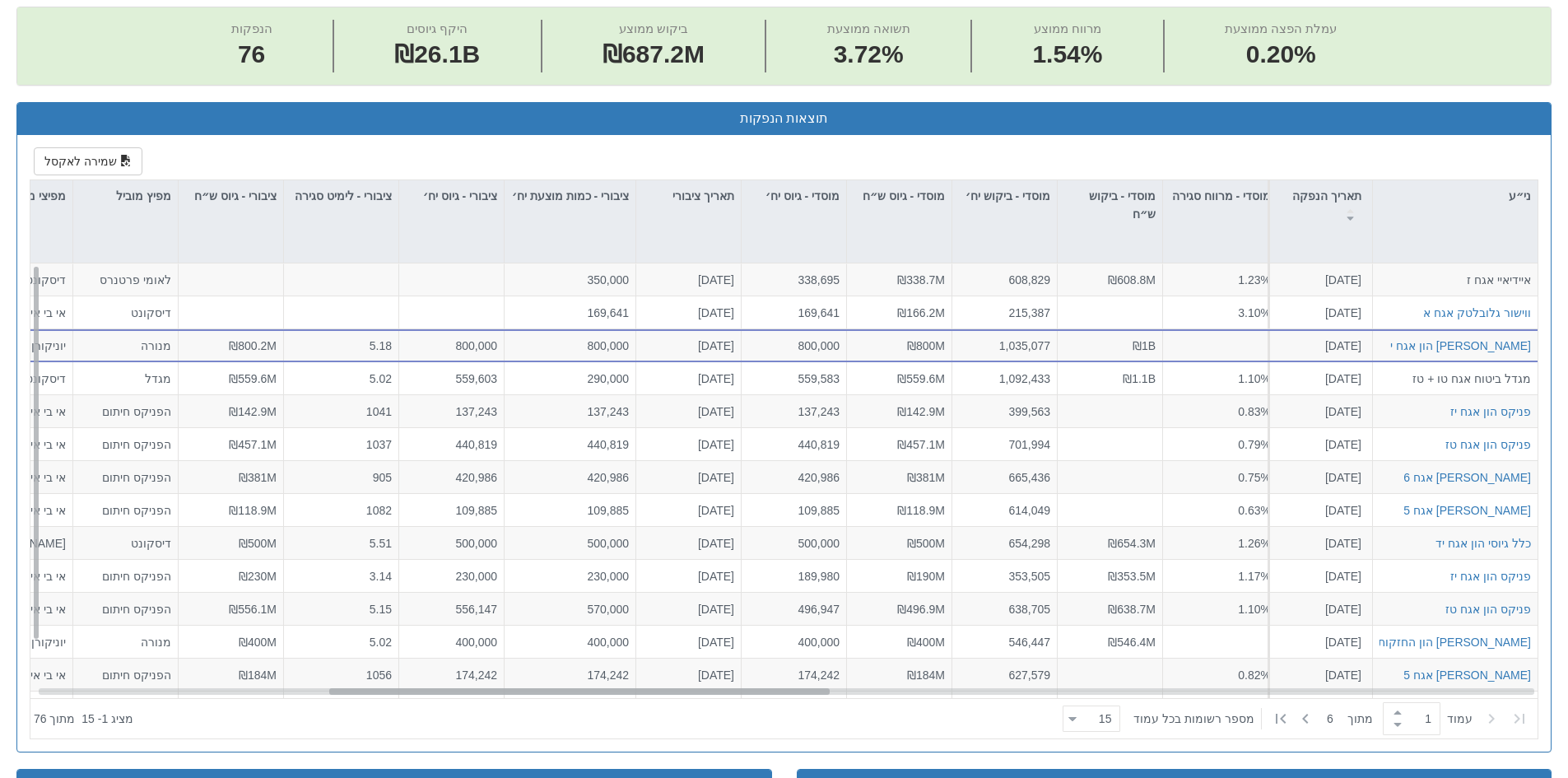
scroll to position [0, 1144]
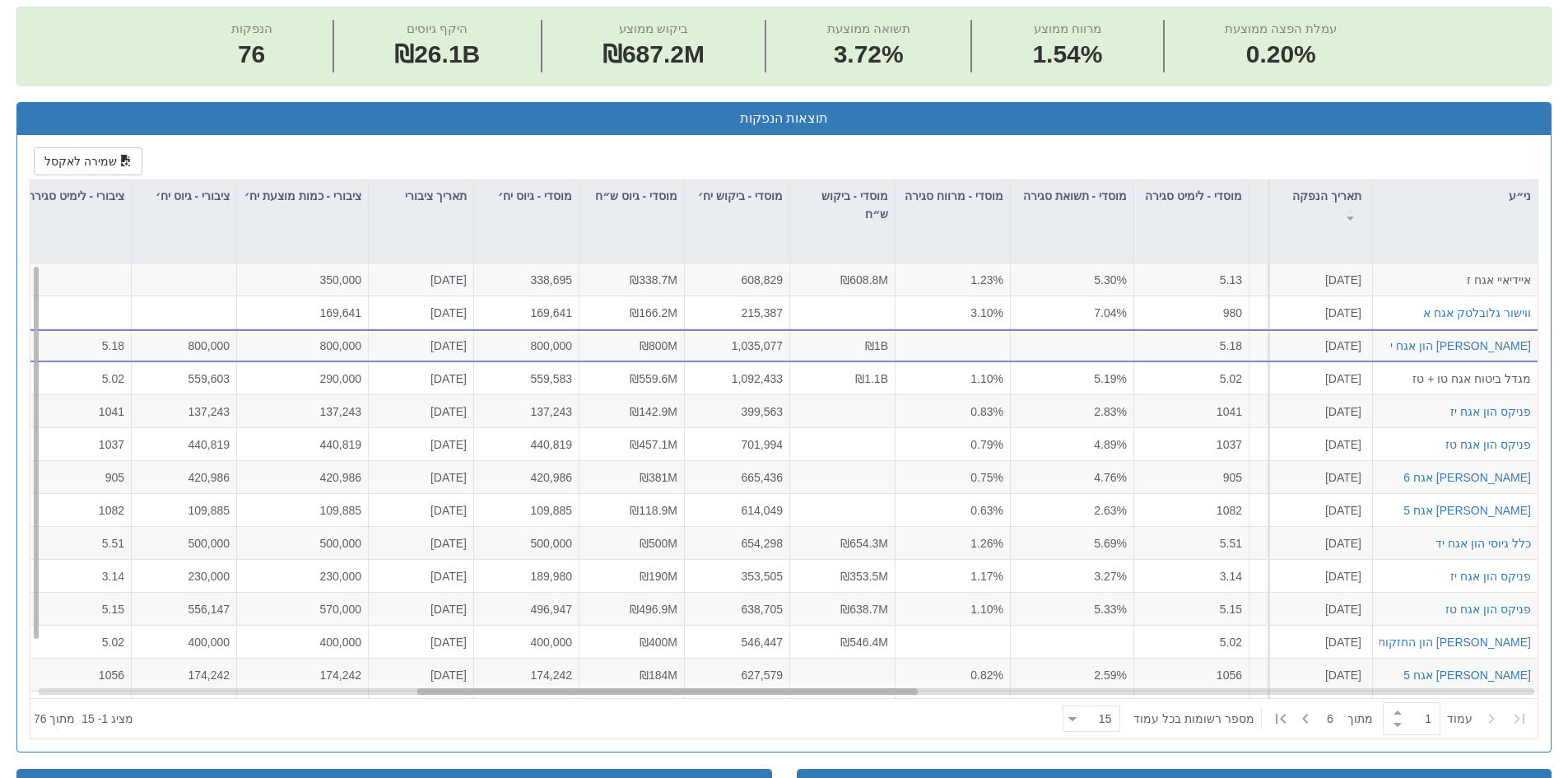
drag, startPoint x: 772, startPoint y: 692, endPoint x: 898, endPoint y: 696, distance: 126.1
click at [898, 696] on div "איידיאיי אגח ז [DATE] הזמנות זוכות > אגח - סדרה חדשה הצעה אחידה - ריבית דוח הצע…" at bounding box center [784, 480] width 1507 height 435
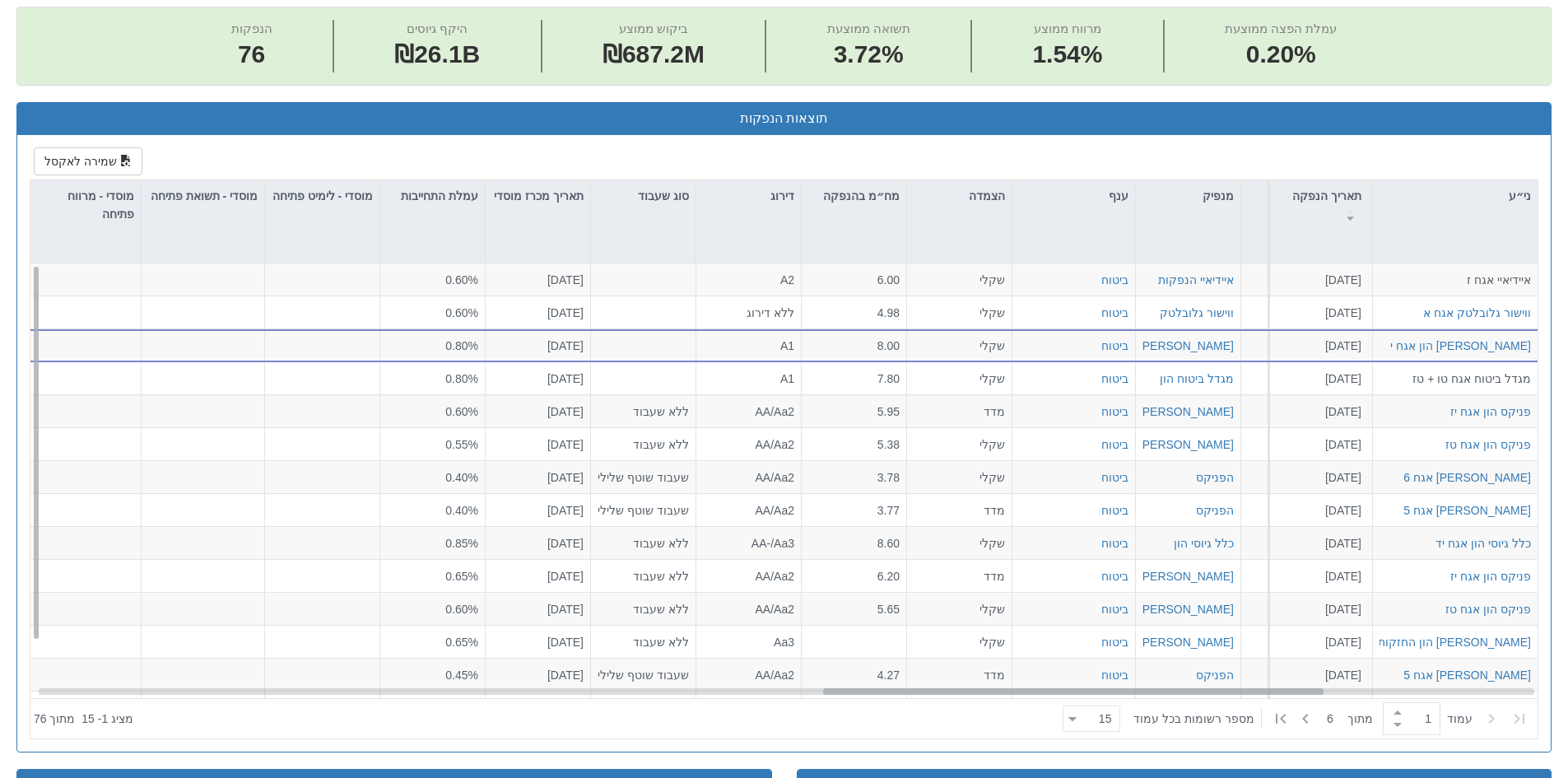
scroll to position [0, 2369]
drag, startPoint x: 794, startPoint y: 692, endPoint x: 1200, endPoint y: 689, distance: 406.0
click at [1200, 689] on div at bounding box center [1074, 692] width 501 height 7
